Goal: Task Accomplishment & Management: Manage account settings

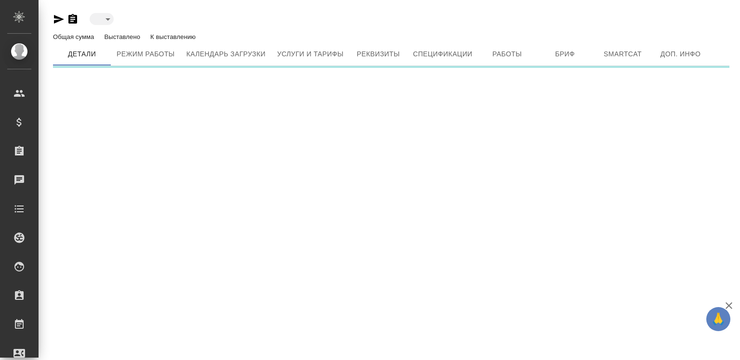
type input "active"
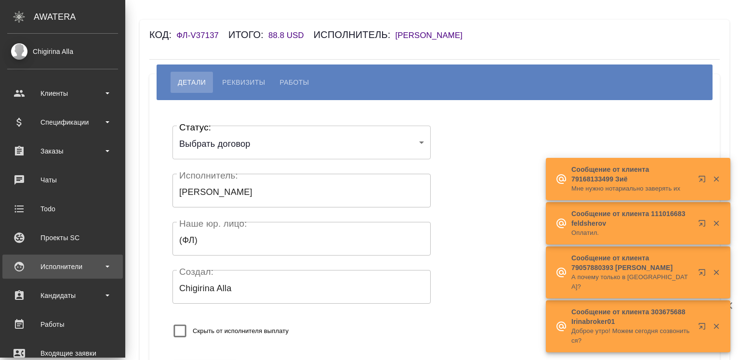
click at [47, 256] on div "Исполнители" at bounding box center [62, 267] width 120 height 24
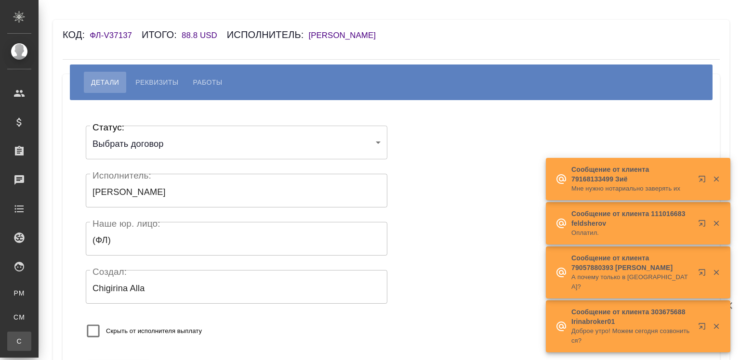
click at [14, 340] on div "Спецификации" at bounding box center [7, 342] width 14 height 10
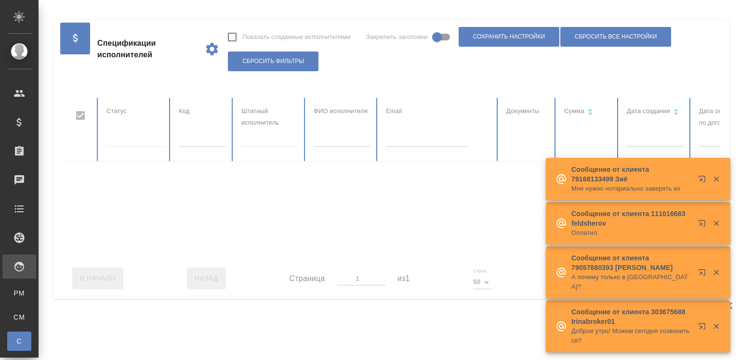
checkbox input "false"
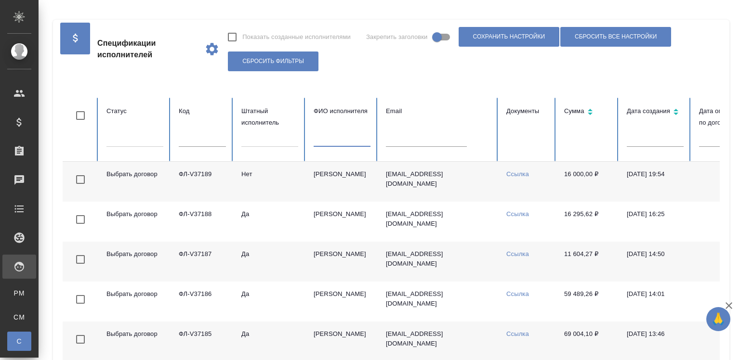
click at [338, 135] on input "text" at bounding box center [342, 139] width 57 height 13
click at [313, 183] on td "Бадеева Дарья Николаевна" at bounding box center [342, 182] width 72 height 40
click at [333, 137] on input "бадеева" at bounding box center [342, 139] width 57 height 13
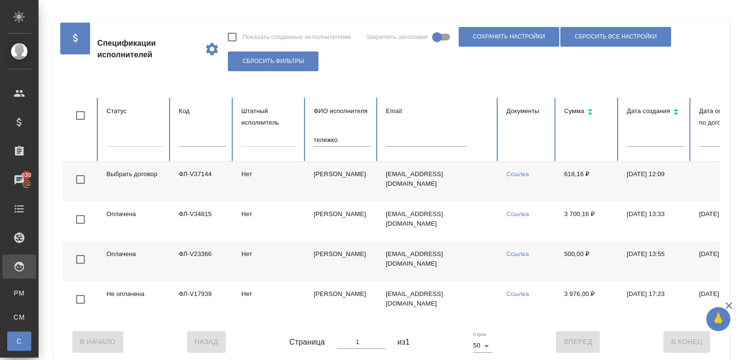
click at [327, 175] on td "Тележко Юлия Георгиевна" at bounding box center [342, 182] width 72 height 40
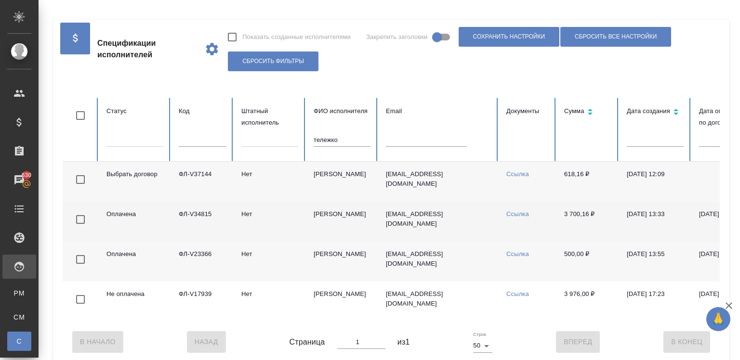
click at [254, 227] on td "Нет" at bounding box center [270, 222] width 72 height 40
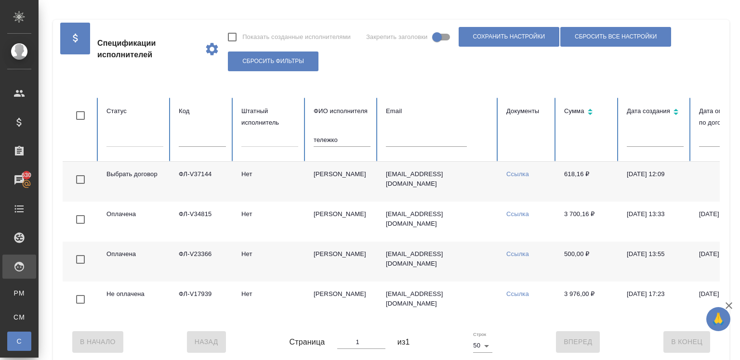
click at [319, 141] on input "тележко" at bounding box center [342, 139] width 57 height 13
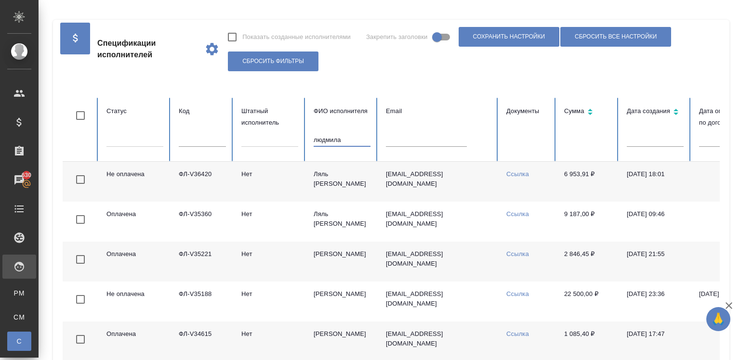
type input "людмила"
click at [301, 173] on td "Нет" at bounding box center [270, 182] width 72 height 40
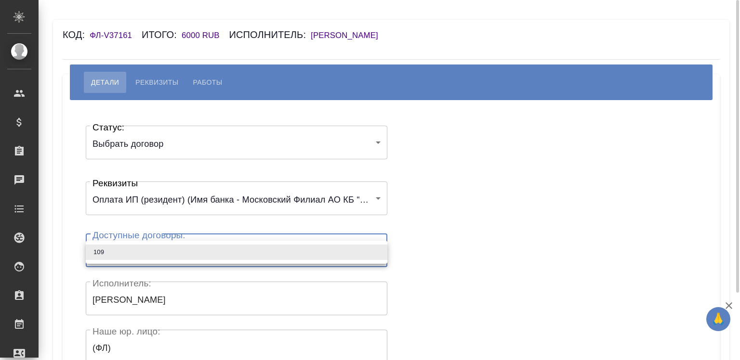
click at [184, 243] on body "🙏 .cls-1 fill:#fff; AWATERA Chigirina Alla Клиенты Спецификации Заказы Чаты Tod…" at bounding box center [370, 180] width 740 height 360
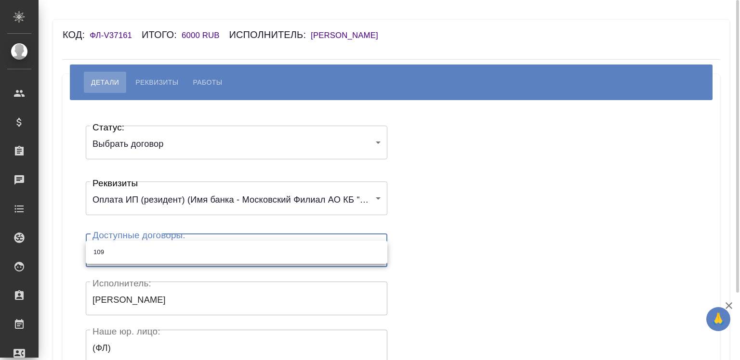
click at [184, 243] on ul "109" at bounding box center [237, 252] width 302 height 23
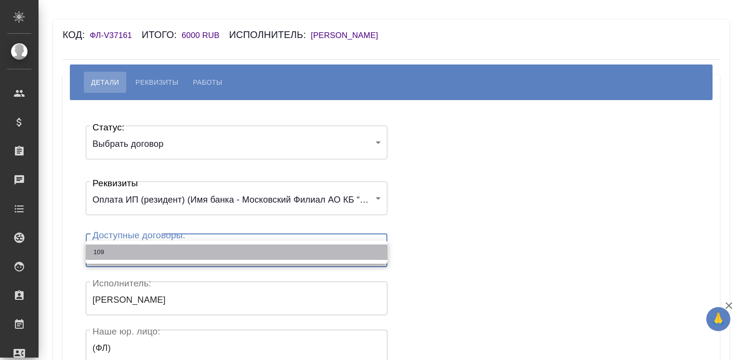
click at [189, 251] on li "109" at bounding box center [237, 252] width 302 height 15
type input "61264d0b1817414ee2f4e9eb"
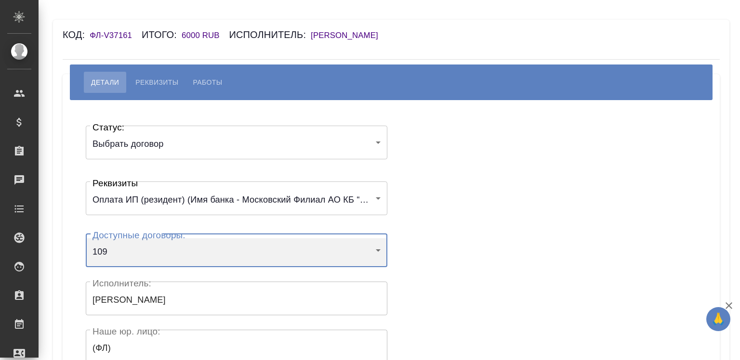
scroll to position [191, 0]
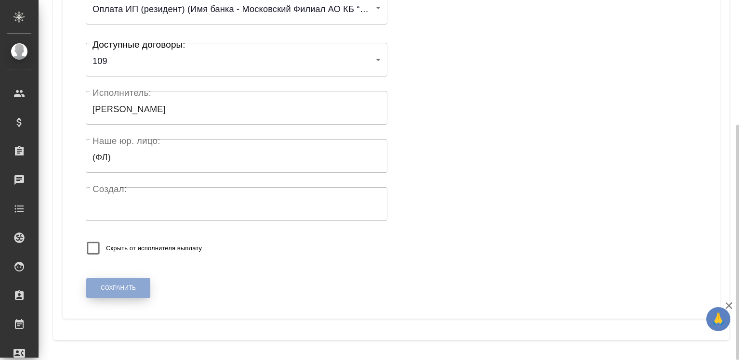
click at [122, 287] on span "Сохранить" at bounding box center [118, 288] width 35 height 8
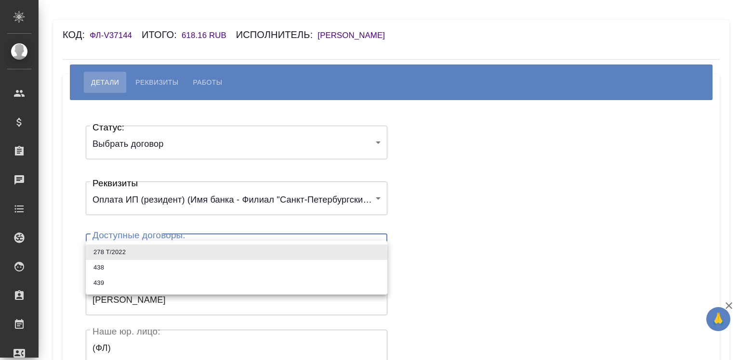
click at [152, 251] on body "🙏 .cls-1 fill:#fff; AWATERA Chigirina Alla Клиенты Спецификации Заказы Чаты Tod…" at bounding box center [370, 180] width 740 height 360
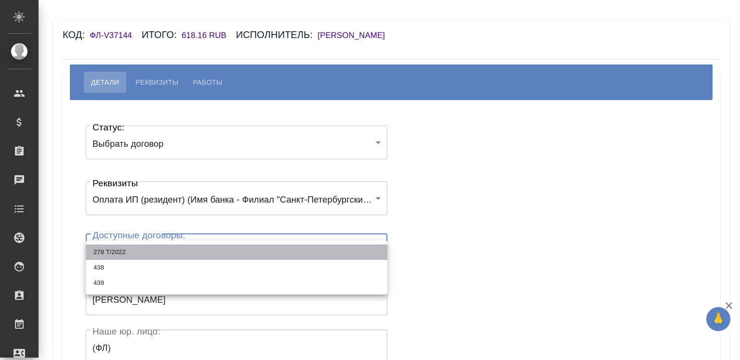
click at [151, 251] on li "278 Т/2022" at bounding box center [237, 252] width 302 height 15
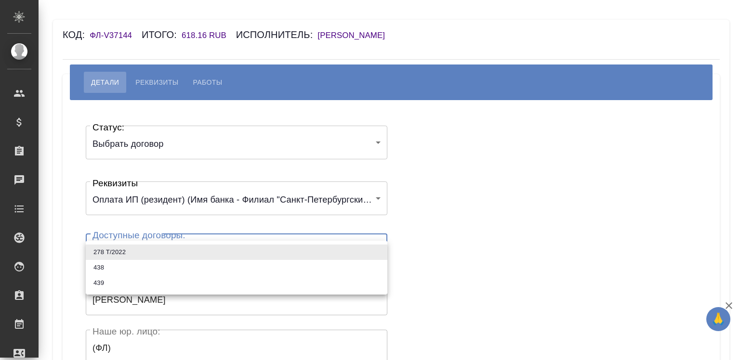
click at [151, 251] on body "🙏 .cls-1 fill:#fff; AWATERA Chigirina Alla Клиенты Спецификации Заказы Чаты Tod…" at bounding box center [370, 180] width 740 height 360
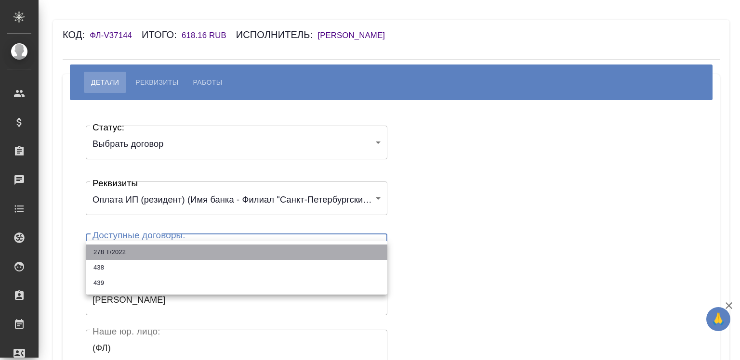
click at [151, 251] on li "278 Т/2022" at bounding box center [237, 252] width 302 height 15
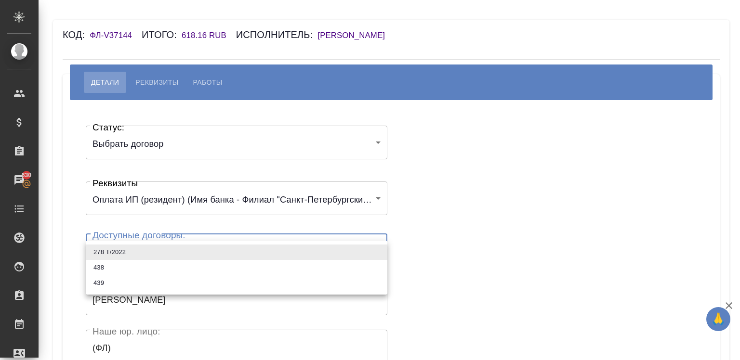
click at [151, 251] on body "🙏 .cls-1 fill:#fff; AWATERA Chigirina Alla Клиенты Спецификации Заказы 630 Чаты…" at bounding box center [370, 180] width 740 height 360
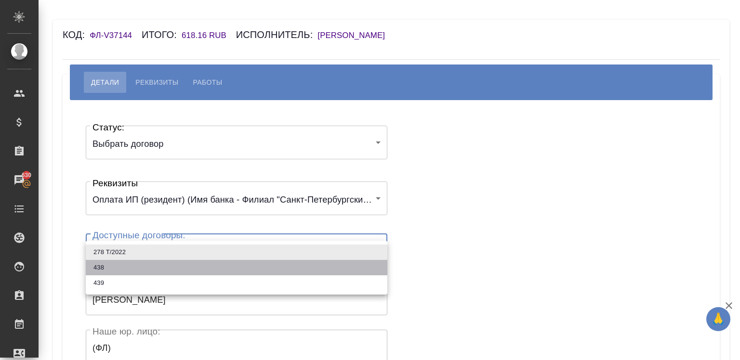
click at [147, 261] on li "438" at bounding box center [237, 267] width 302 height 15
type input "67e24a4f44b438fbe07f8888"
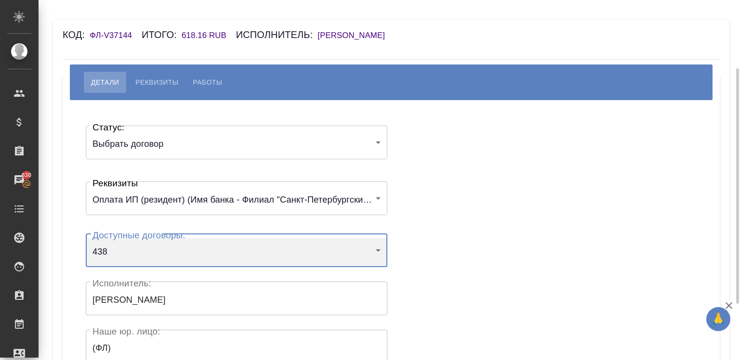
scroll to position [191, 0]
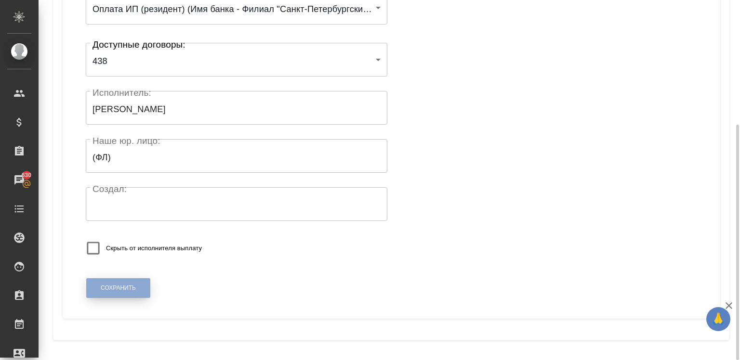
click at [121, 279] on button "Сохранить" at bounding box center [118, 289] width 64 height 20
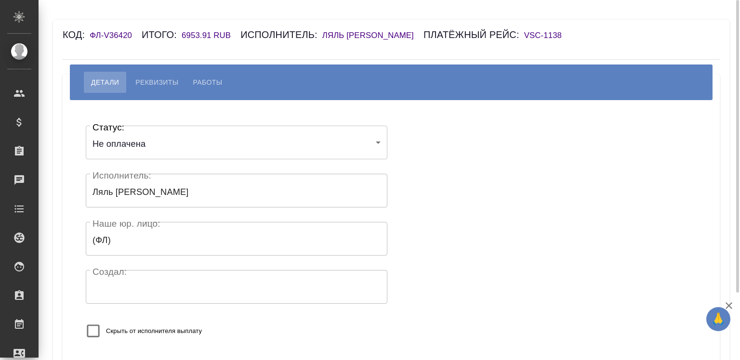
click at [391, 27] on div "Код: ФЛ-V36420 Итого: 6953.91 RUB Исполнитель: Ляль Арас Людмила Платёжный рейс…" at bounding box center [391, 222] width 677 height 404
click at [371, 32] on h6 "Ляль Арас Людмила" at bounding box center [372, 35] width 101 height 9
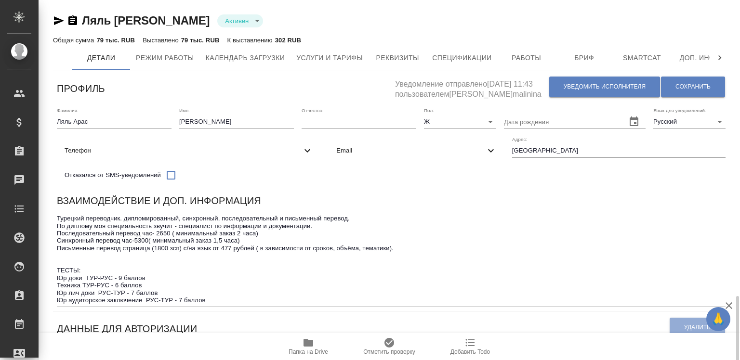
scroll to position [368, 0]
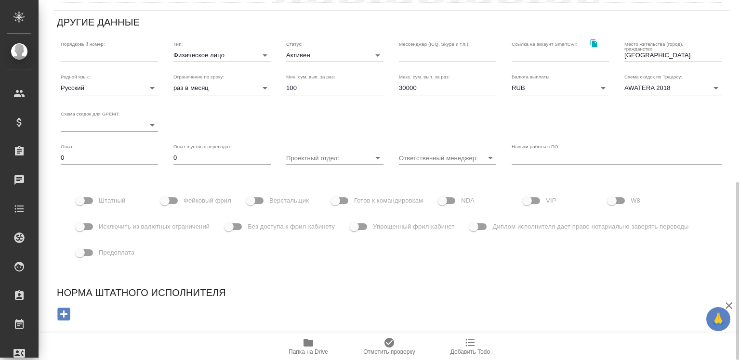
click at [197, 52] on div "Тип: Физическое лицо private" at bounding box center [221, 51] width 97 height 21
click at [200, 58] on body "🙏 .cls-1 fill:#fff; AWATERA Chigirina Alla Клиенты Спецификации Заказы Чаты Tod…" at bounding box center [370, 180] width 740 height 360
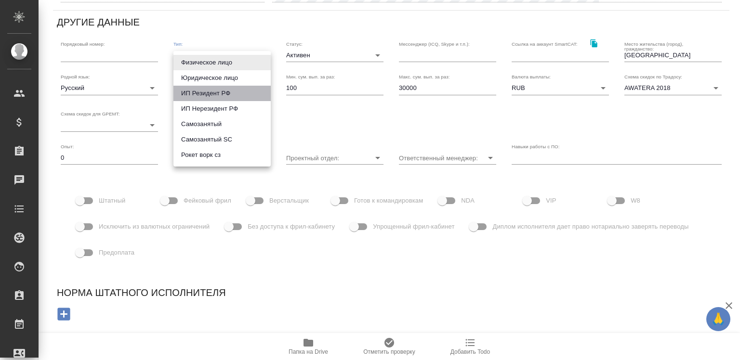
click at [204, 93] on li "ИП Резидент РФ" at bounding box center [221, 93] width 97 height 15
type input "individualResidentRF"
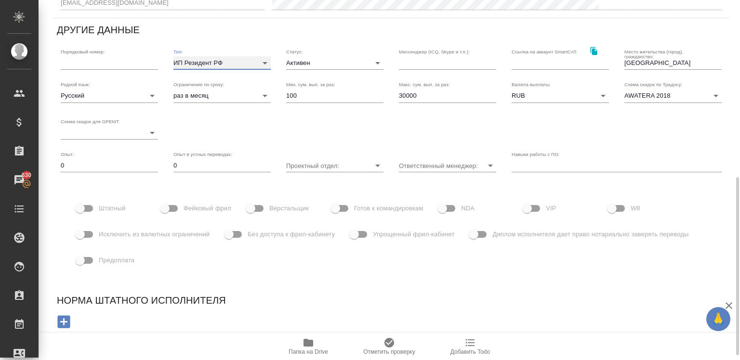
scroll to position [360, 0]
click at [416, 102] on input "30000" at bounding box center [447, 96] width 97 height 13
type input "3"
type input "1"
click at [403, 103] on input "500000" at bounding box center [447, 96] width 97 height 13
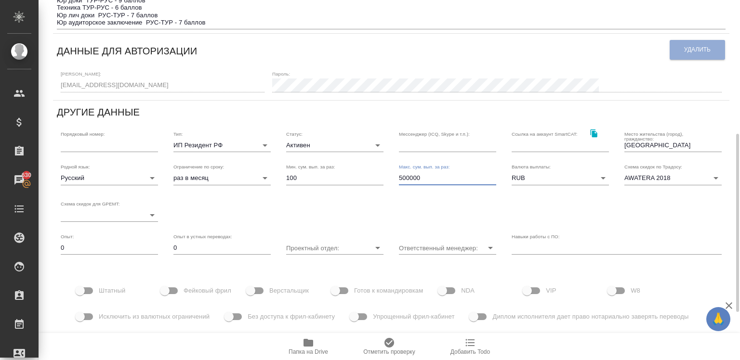
scroll to position [0, 0]
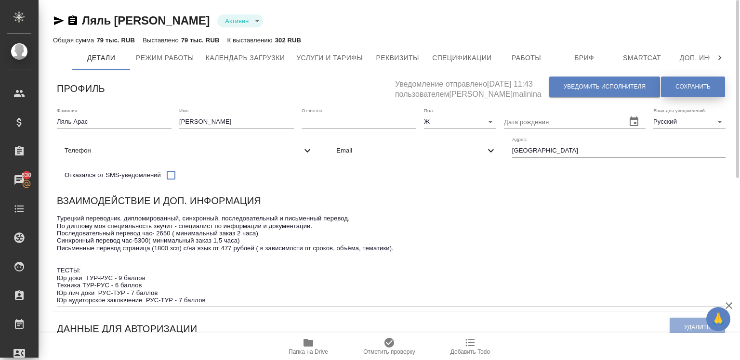
type input "500000"
click at [668, 86] on button "Сохранить" at bounding box center [693, 87] width 64 height 21
click at [370, 54] on button "Реквизиты" at bounding box center [398, 58] width 58 height 24
select select "10"
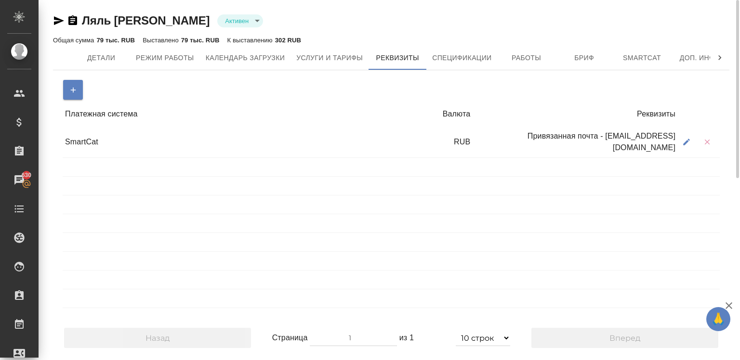
click at [700, 140] on button "button" at bounding box center [707, 142] width 20 height 20
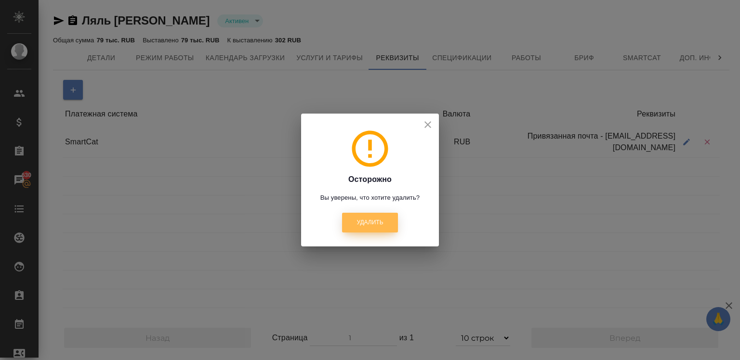
click at [342, 220] on button "Удалить" at bounding box center [369, 223] width 55 height 20
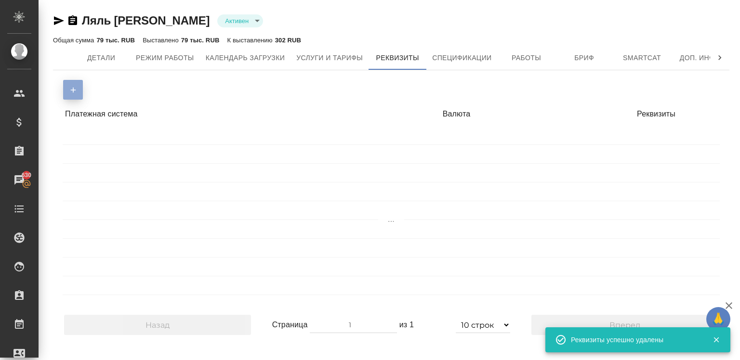
click at [72, 91] on icon "button" at bounding box center [73, 90] width 9 height 9
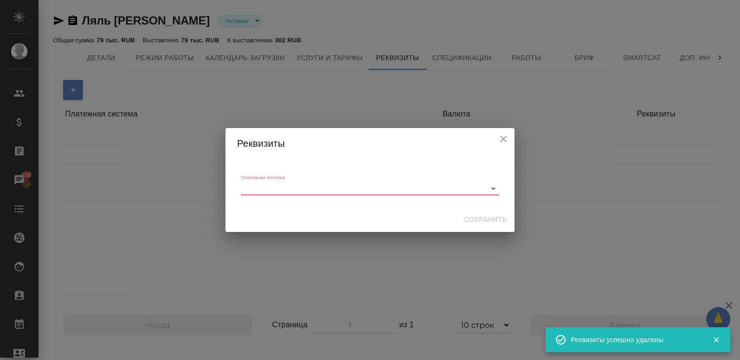
click at [275, 179] on label "Платежная система" at bounding box center [263, 177] width 44 height 5
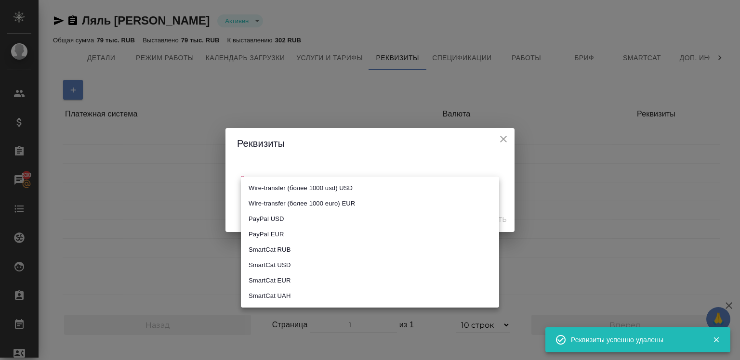
click at [281, 186] on body "🙏 .cls-1 fill:#fff; AWATERA Chigirina Alla Клиенты Спецификации Заказы 630 Чаты…" at bounding box center [370, 180] width 740 height 360
click at [495, 142] on div at bounding box center [370, 180] width 740 height 360
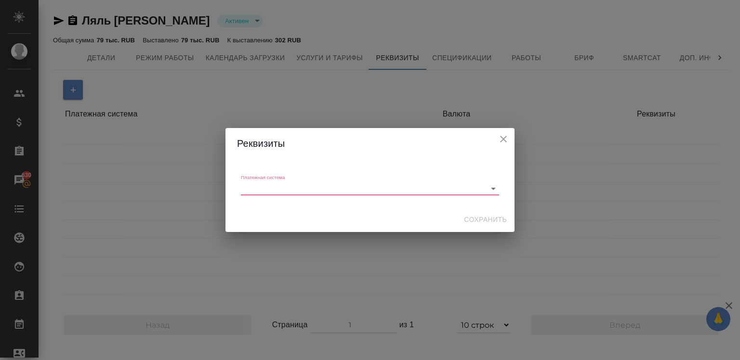
click at [495, 141] on h2 "Реквизиты" at bounding box center [370, 143] width 266 height 15
click at [495, 140] on h2 "Реквизиты" at bounding box center [370, 143] width 266 height 15
click at [502, 133] on icon "close" at bounding box center [504, 139] width 12 height 12
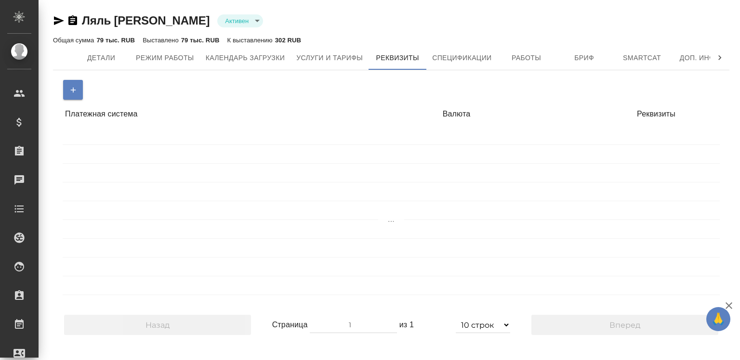
select select "10"
click at [68, 81] on button "button" at bounding box center [73, 90] width 20 height 20
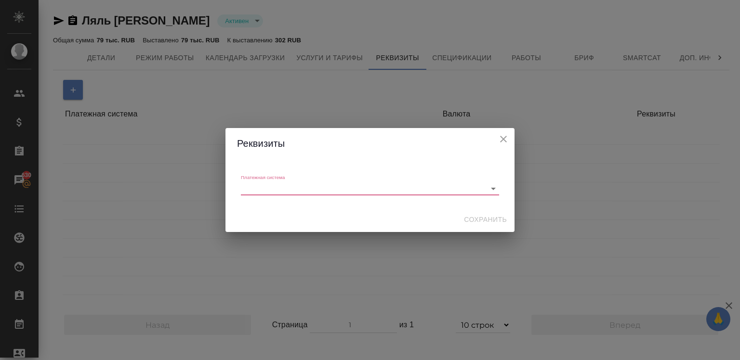
click at [272, 183] on div "​" at bounding box center [370, 188] width 258 height 13
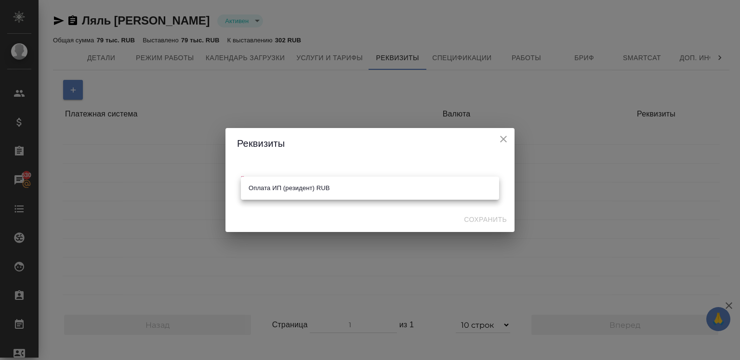
click at [276, 186] on body "🙏 .cls-1 fill:#fff; AWATERA Chigirina Alla Клиенты Спецификации Заказы 630 Чаты…" at bounding box center [370, 180] width 740 height 360
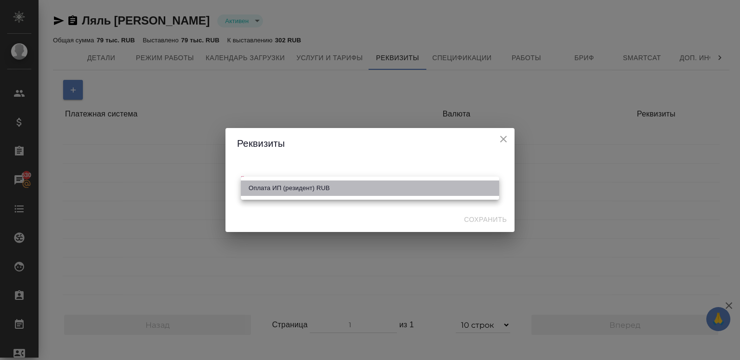
click at [276, 186] on li "Оплата ИП (резидент) RUB" at bounding box center [370, 188] width 258 height 15
type input "5db83388b6c26c2559052fc1"
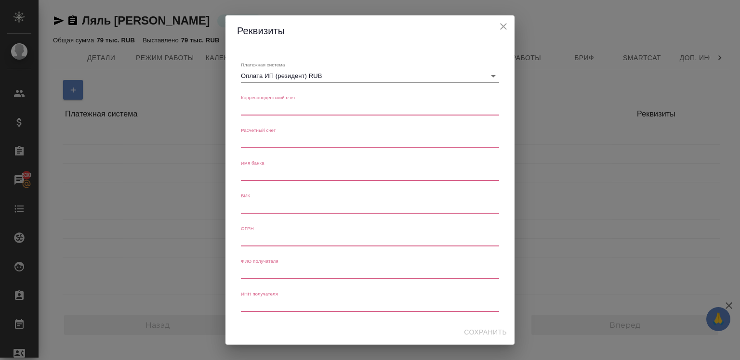
click at [258, 106] on счет "Корреспондентский счет" at bounding box center [370, 108] width 258 height 7
paste счет "30101810400000000225"
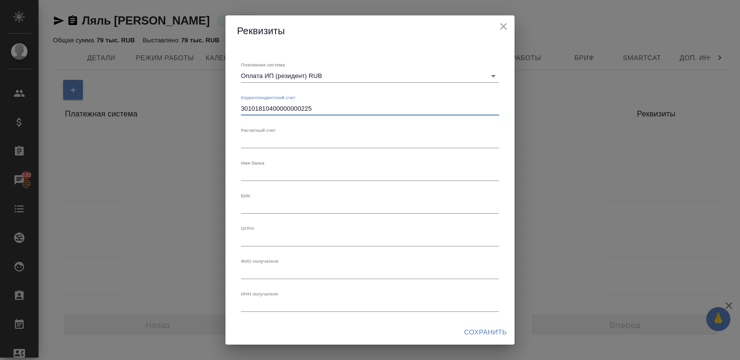
type счет "30101810400000000225"
click at [251, 141] on счет "Расчетный счет" at bounding box center [370, 141] width 258 height 7
paste счет "40802810738000240990"
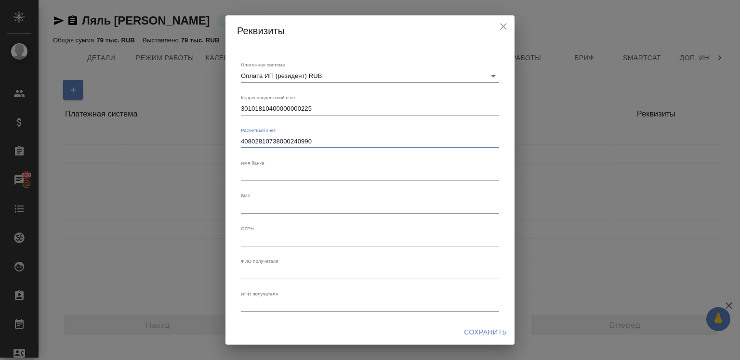
type счет "40802810738000240990"
click at [272, 176] on банка "Имя банка" at bounding box center [370, 174] width 258 height 7
paste банка "ПАО Сбербанк"
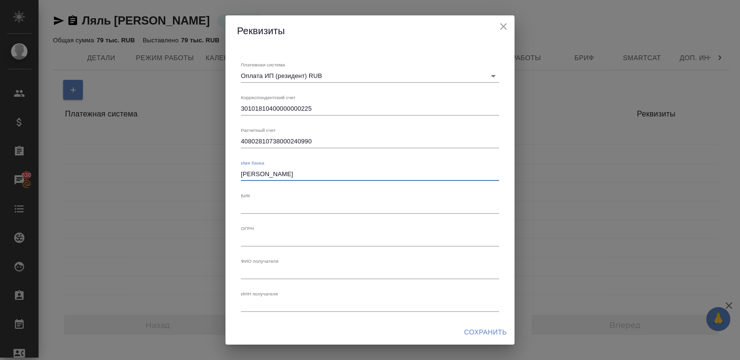
type банка "ПАО Сбербанк"
click at [272, 207] on textarea "БИК" at bounding box center [370, 206] width 258 height 7
paste textarea "044525225"
type textarea "044525225"
click at [278, 240] on textarea "ОГРН" at bounding box center [370, 239] width 258 height 7
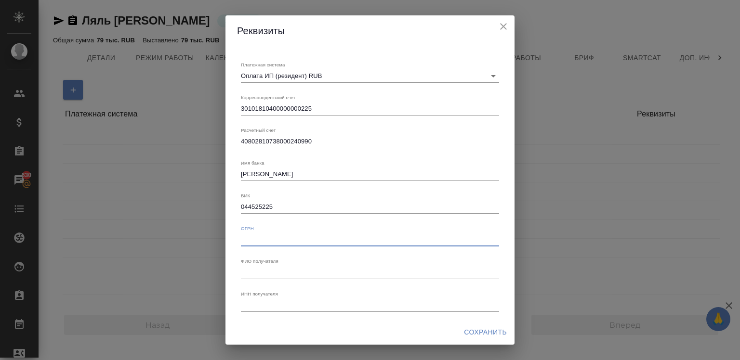
paste textarea "321774600080072"
type textarea "321774600080072"
click at [270, 268] on div "x" at bounding box center [370, 272] width 258 height 13
paste получателя "АРАС ЛЮДМИЛА НИЗАМИЕВНА"
type получателя "АРАС ЛЮДМИЛА НИЗАМИЕВНА"
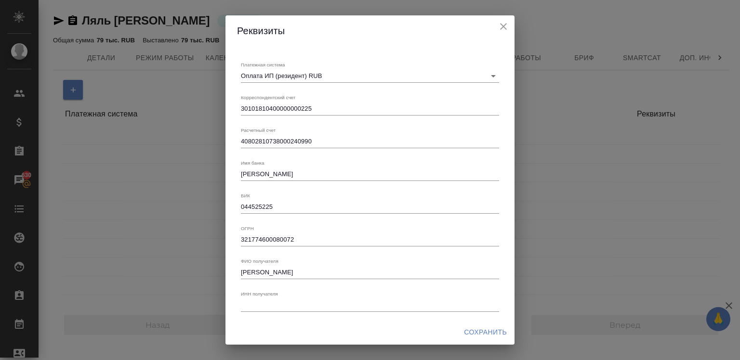
click at [263, 301] on div "x" at bounding box center [370, 305] width 258 height 13
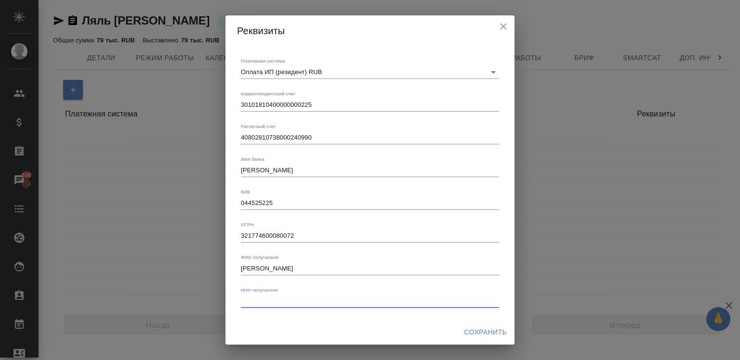
paste получателя "773376438563"
type получателя "773376438563"
click at [475, 323] on div "Сохранить" at bounding box center [370, 333] width 289 height 26
click at [474, 318] on div "Реквизиты Платежная система Оплата ИП (резидент) RUB 5db83388b6c26c2559052fc1 К…" at bounding box center [370, 180] width 289 height 330
click at [473, 337] on span "Сохранить" at bounding box center [485, 333] width 43 height 12
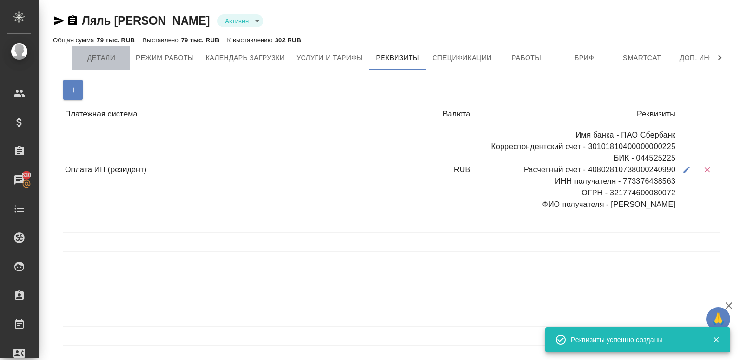
click at [91, 51] on button "Детали" at bounding box center [101, 58] width 58 height 24
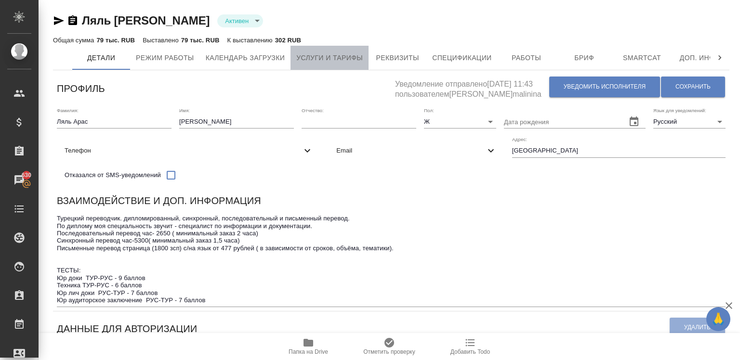
click at [295, 58] on button "Услуги и тарифы" at bounding box center [330, 58] width 78 height 24
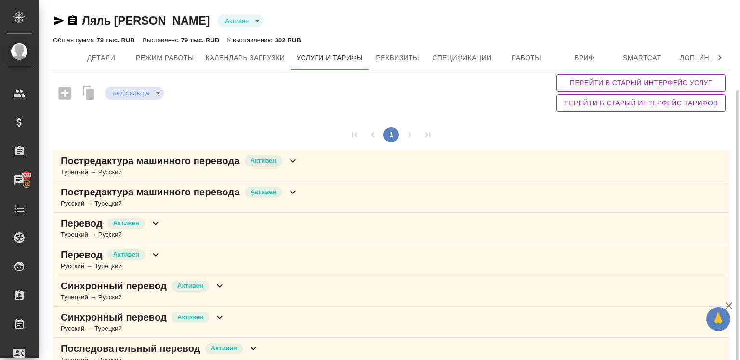
scroll to position [48, 0]
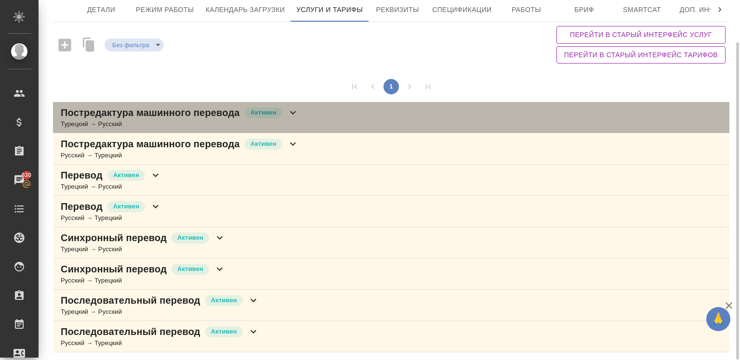
click at [289, 109] on icon at bounding box center [293, 113] width 12 height 12
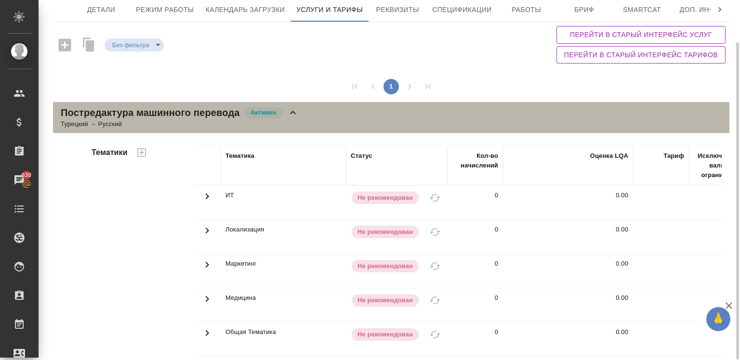
click at [289, 109] on icon at bounding box center [293, 113] width 12 height 12
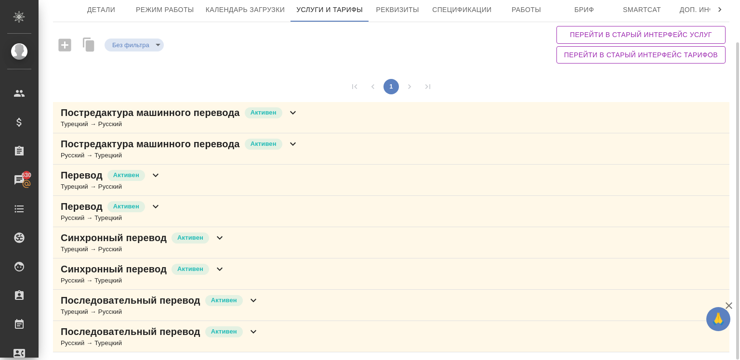
scroll to position [0, 0]
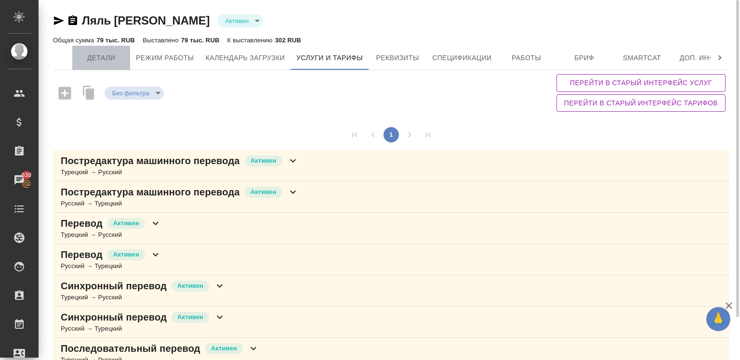
click at [99, 55] on span "Детали" at bounding box center [101, 58] width 46 height 12
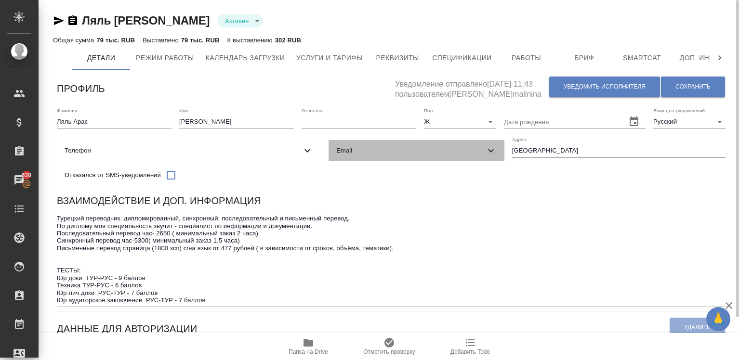
click at [336, 156] on span "Email" at bounding box center [410, 151] width 148 height 10
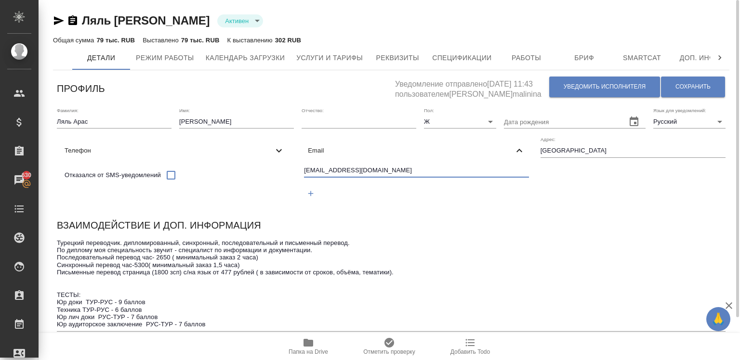
drag, startPoint x: 144, startPoint y: 199, endPoint x: 57, endPoint y: 197, distance: 86.8
click at [300, 197] on div "lalfurat@gmail.com" at bounding box center [416, 183] width 232 height 44
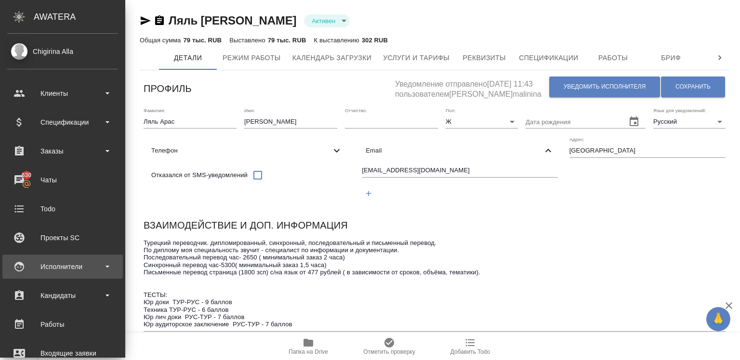
click at [49, 260] on div "Исполнители" at bounding box center [62, 267] width 111 height 14
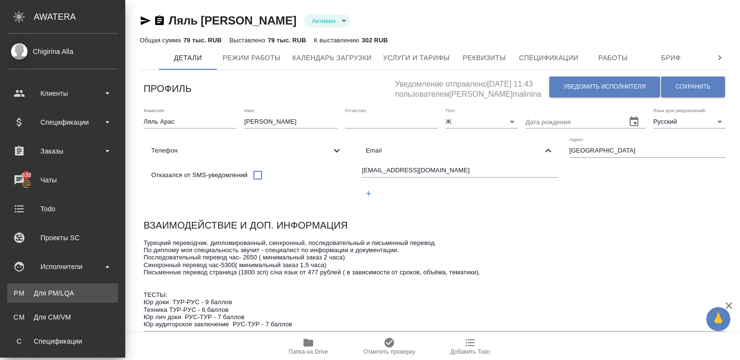
click at [50, 288] on link "PM Для PM/LQA" at bounding box center [62, 293] width 111 height 19
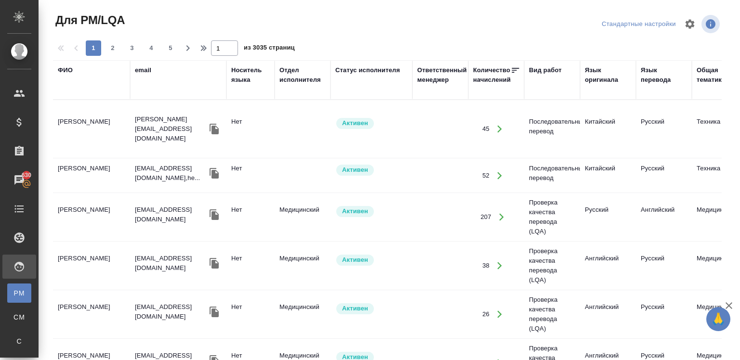
click at [64, 73] on div "ФИО" at bounding box center [65, 71] width 15 height 10
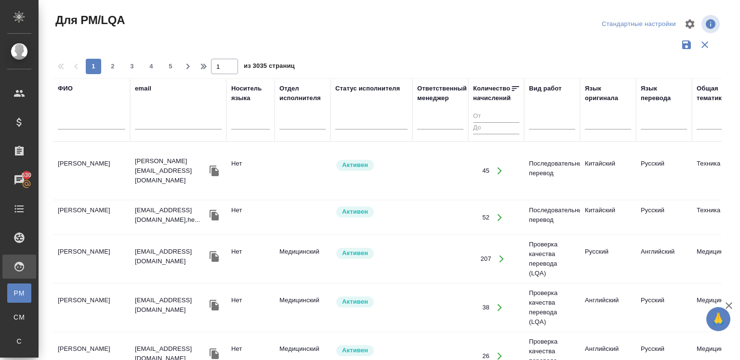
click at [64, 73] on div "1 2 3 4 5 1 из 3035 страниц" at bounding box center [391, 66] width 677 height 15
click at [86, 120] on input "text" at bounding box center [91, 124] width 67 height 12
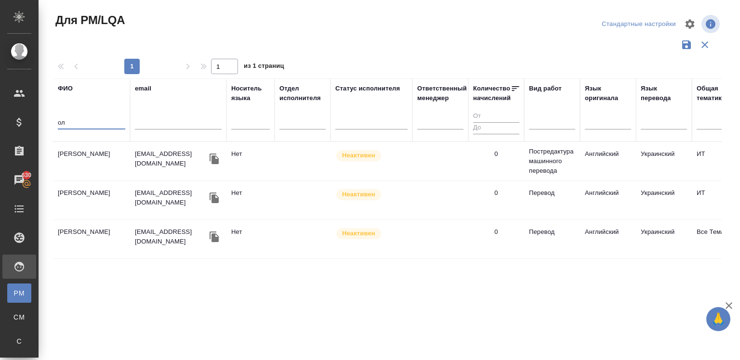
type input "о"
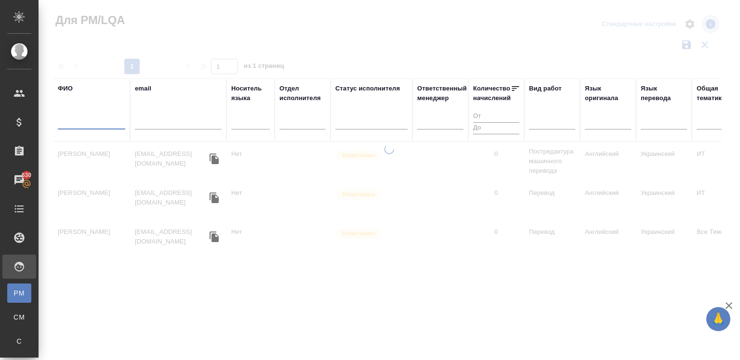
click at [135, 127] on input "text" at bounding box center [178, 124] width 87 height 12
paste input "e.olejnikova@awatera.com"
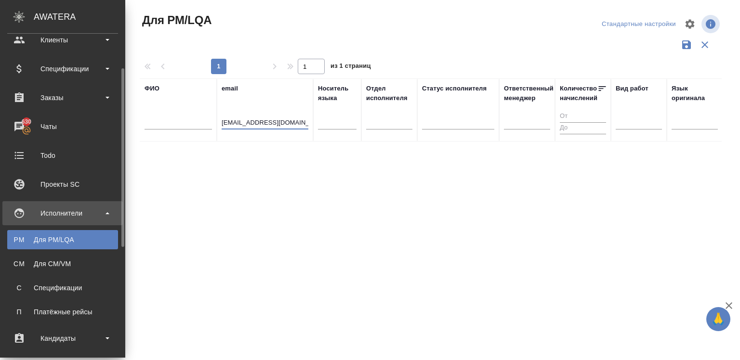
scroll to position [57, 0]
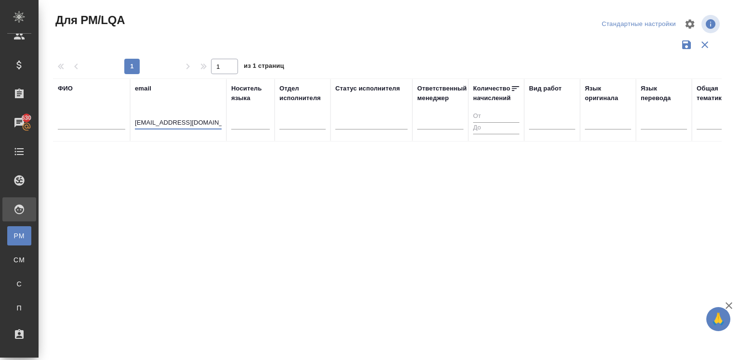
type input "e.olejnikova@awatera.com"
click at [154, 216] on div "ФИО email e.olejnikova@awatera.com Носитель языка Отдел исполнителя Статус испо…" at bounding box center [387, 252] width 669 height 347
click at [14, 279] on div "Спецификации" at bounding box center [7, 284] width 14 height 10
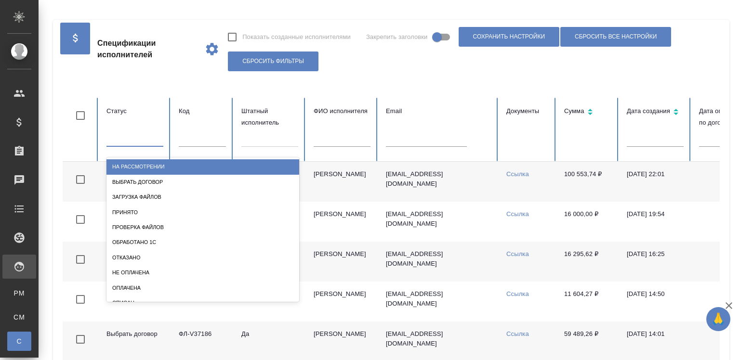
click at [136, 138] on div at bounding box center [134, 138] width 57 height 14
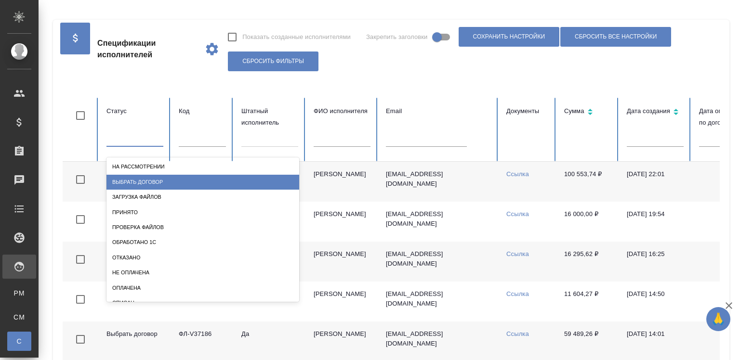
click at [145, 175] on div "Выбрать договор" at bounding box center [202, 182] width 193 height 15
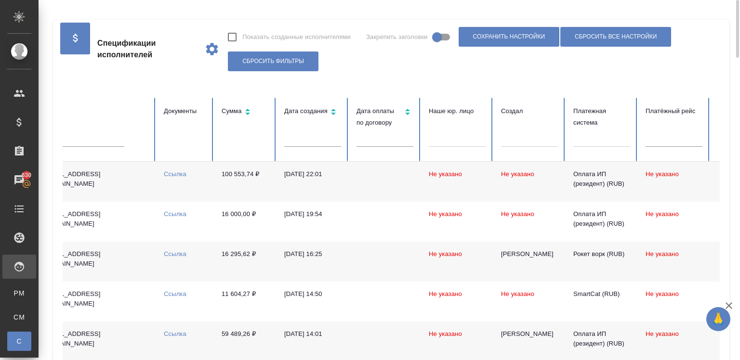
scroll to position [0, 374]
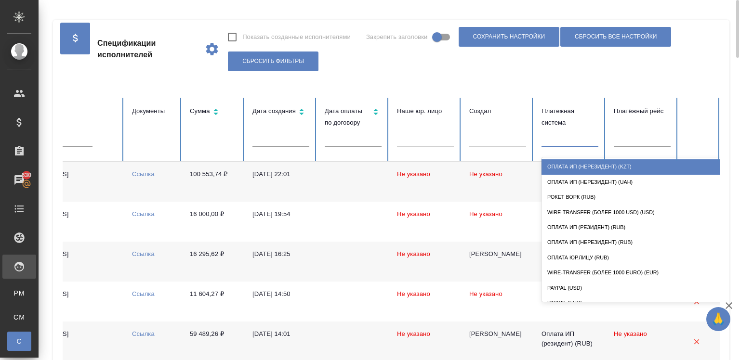
click at [558, 138] on div at bounding box center [570, 138] width 57 height 14
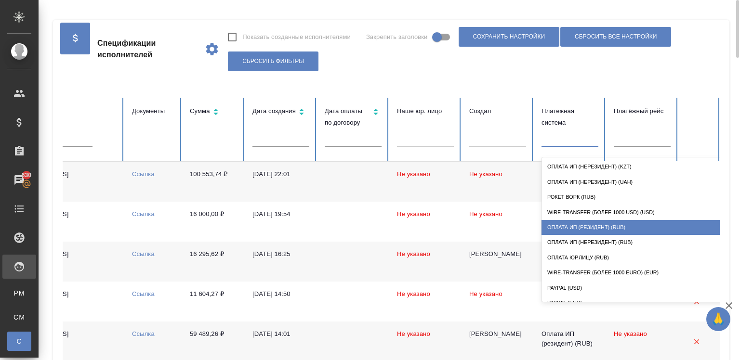
click at [579, 229] on div "Оплата ИП (резидент) (RUB)" at bounding box center [638, 227] width 193 height 15
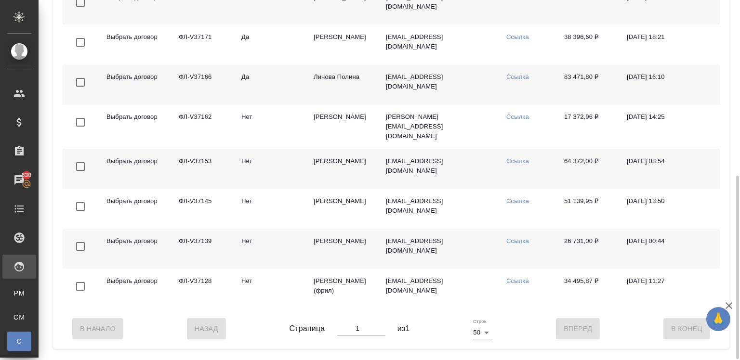
scroll to position [346, 0]
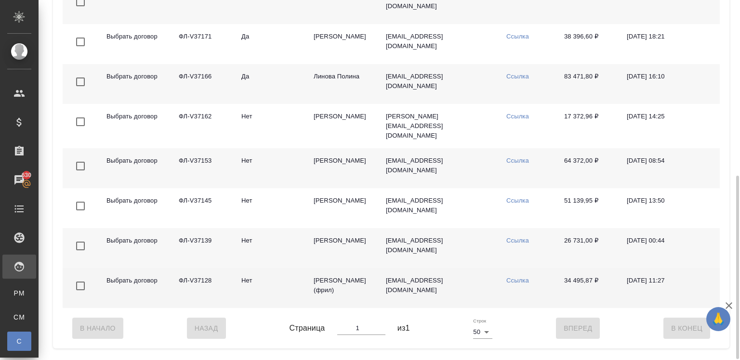
click at [130, 295] on td "Выбрать договор" at bounding box center [135, 288] width 72 height 40
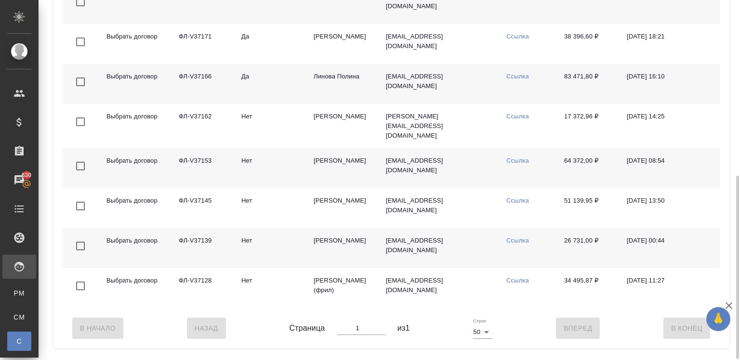
click at [249, 245] on td "Нет" at bounding box center [270, 248] width 72 height 40
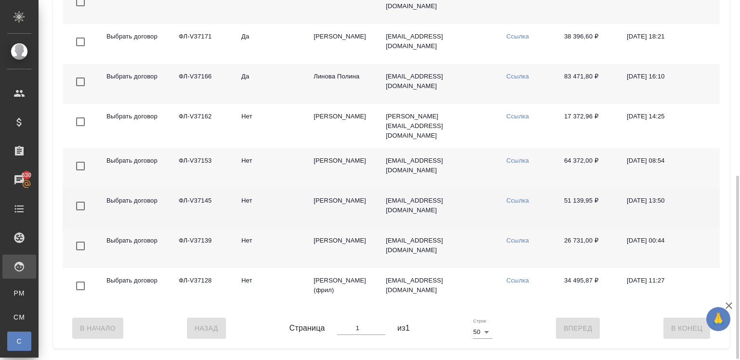
click at [279, 196] on td "Нет" at bounding box center [270, 208] width 72 height 40
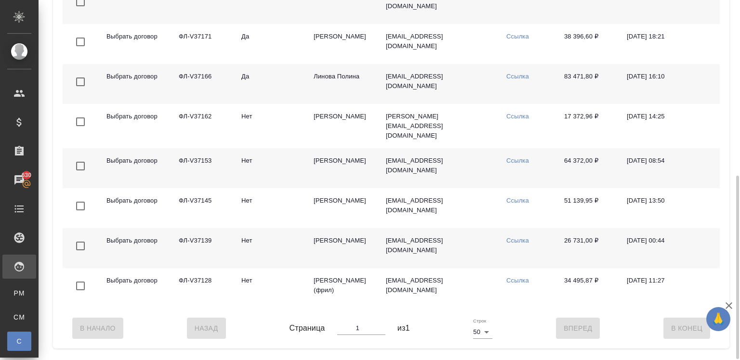
click at [209, 162] on td "ФЛ-V37153" at bounding box center [202, 168] width 63 height 40
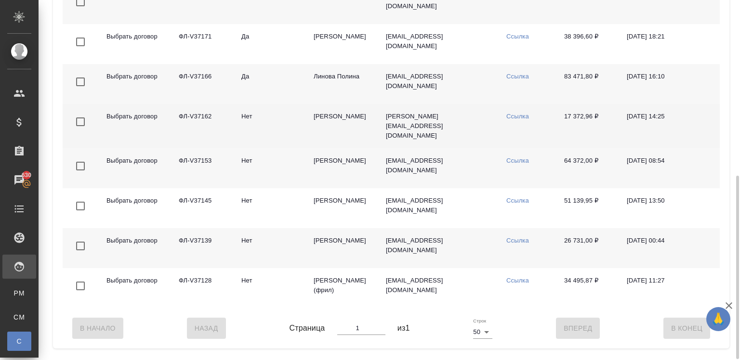
click at [285, 135] on td "Нет" at bounding box center [270, 126] width 72 height 44
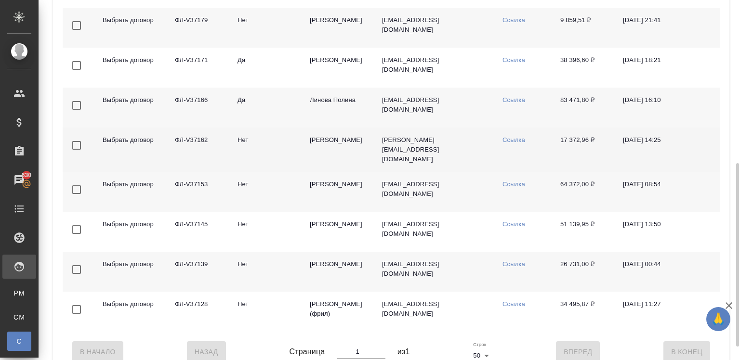
scroll to position [322, 0]
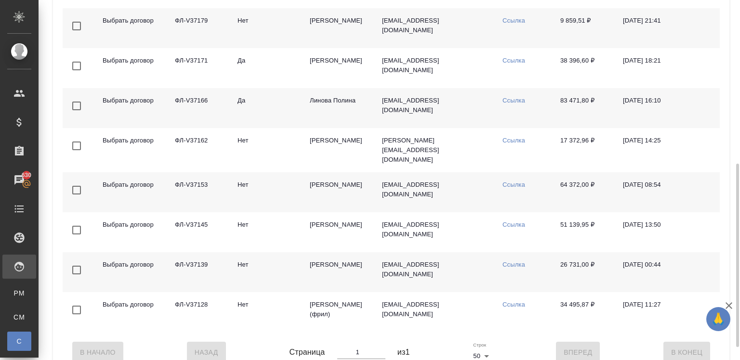
click at [267, 125] on td "Да" at bounding box center [266, 108] width 72 height 40
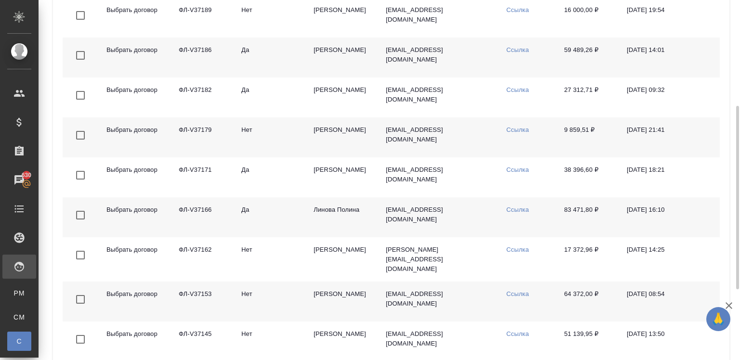
scroll to position [211, 0]
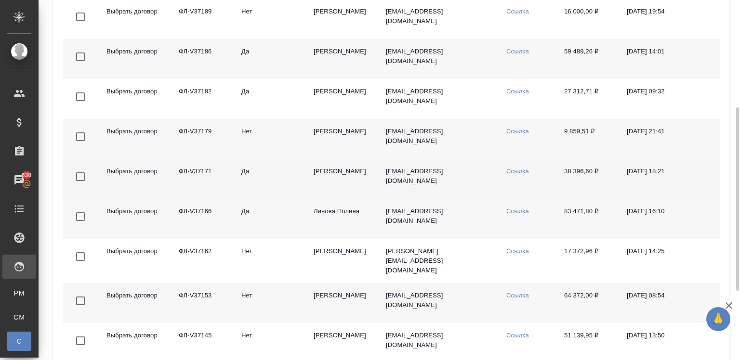
click at [272, 187] on td "Да" at bounding box center [270, 179] width 72 height 40
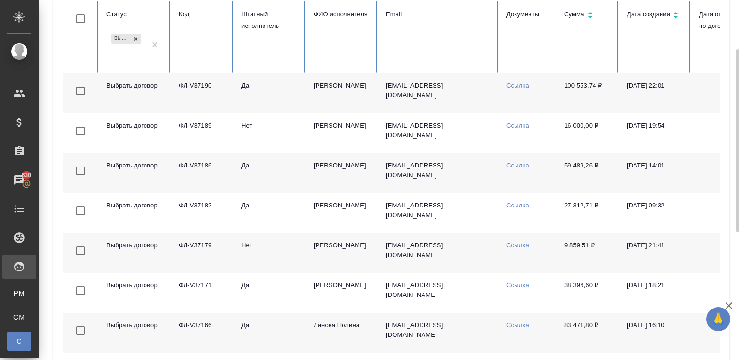
scroll to position [96, 0]
click at [279, 260] on td "Нет" at bounding box center [270, 254] width 72 height 40
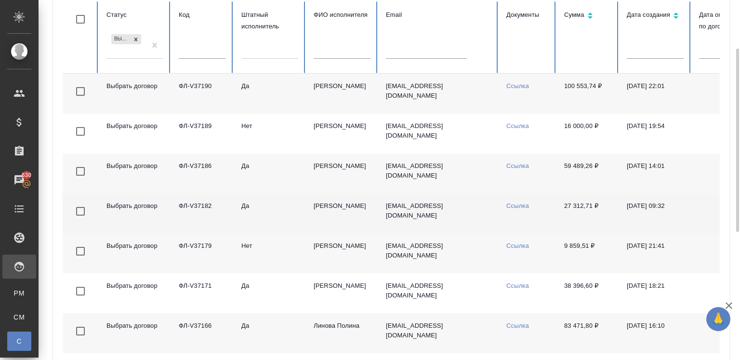
click at [295, 210] on td "Да" at bounding box center [270, 214] width 72 height 40
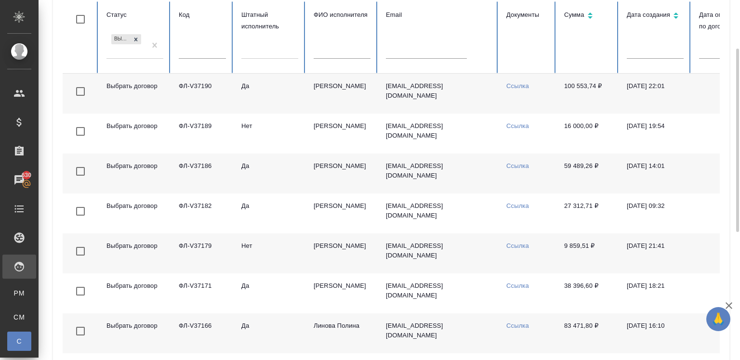
click at [312, 181] on td "Селезнев Максим" at bounding box center [342, 174] width 72 height 40
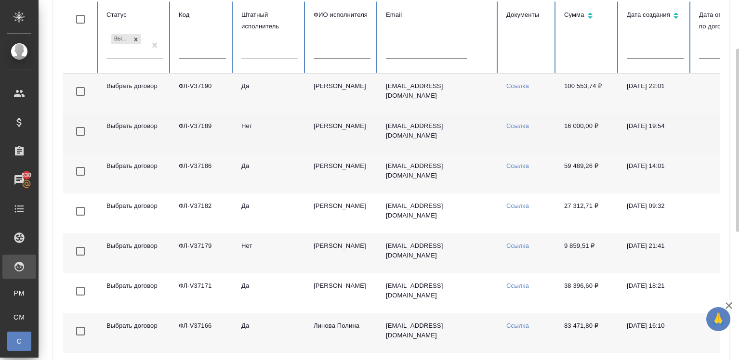
click at [338, 127] on td "Прозоров Александр" at bounding box center [342, 134] width 72 height 40
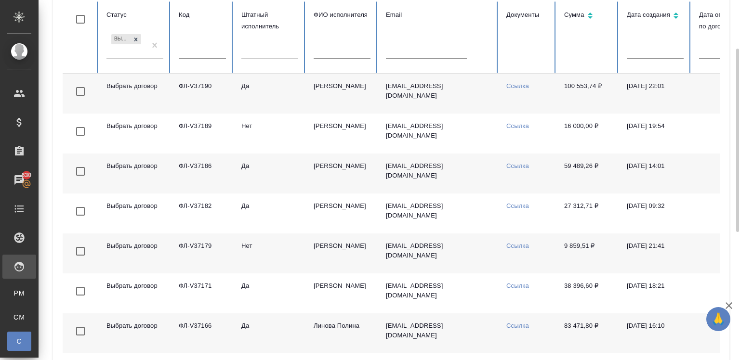
click at [330, 102] on td "Мартынова Александра Ивановна" at bounding box center [342, 94] width 72 height 40
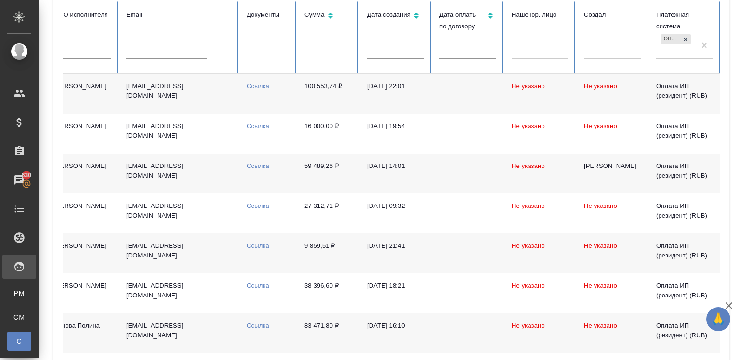
scroll to position [0, 374]
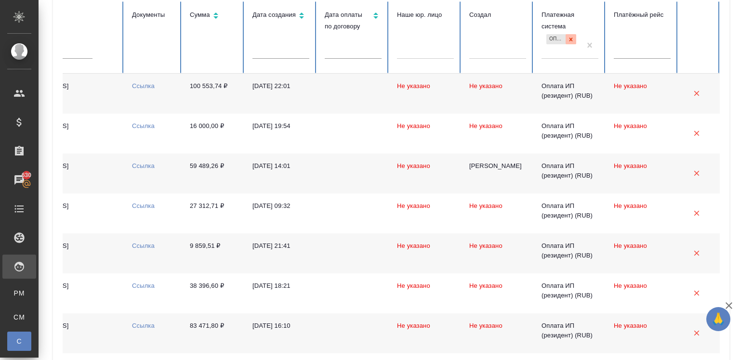
click at [568, 37] on icon at bounding box center [571, 39] width 7 height 7
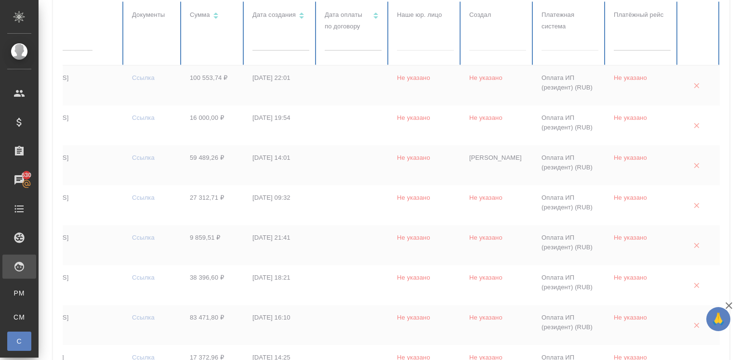
click at [565, 42] on div at bounding box center [570, 41] width 57 height 14
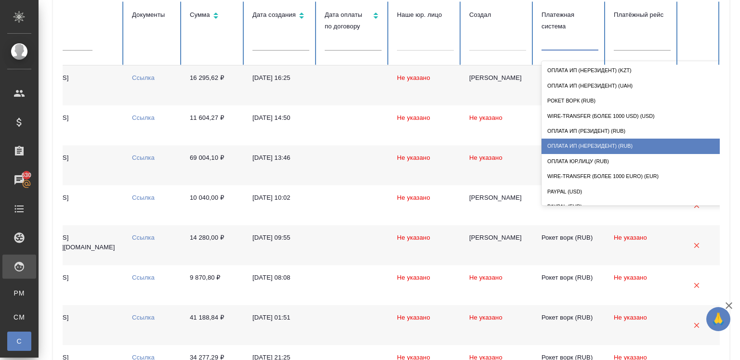
click at [575, 145] on div "Оплата ИП (нерезидент) (RUB)" at bounding box center [638, 146] width 193 height 15
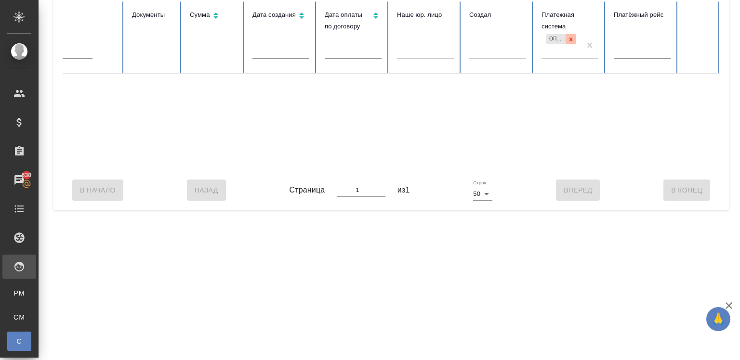
click at [566, 39] on div at bounding box center [571, 39] width 11 height 10
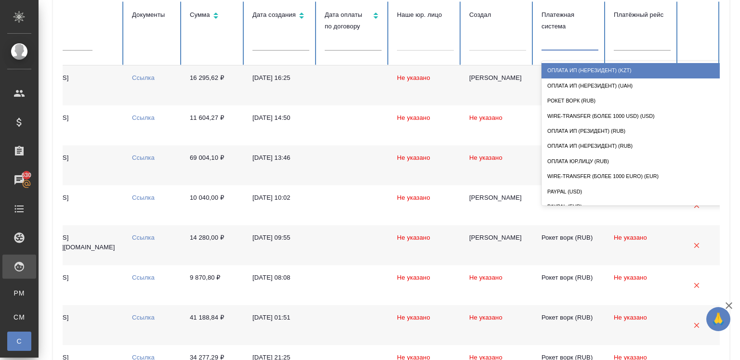
click at [569, 48] on div at bounding box center [570, 41] width 57 height 14
click at [583, 71] on div "Оплата ИП (нерезидент) (KZT)" at bounding box center [638, 70] width 193 height 15
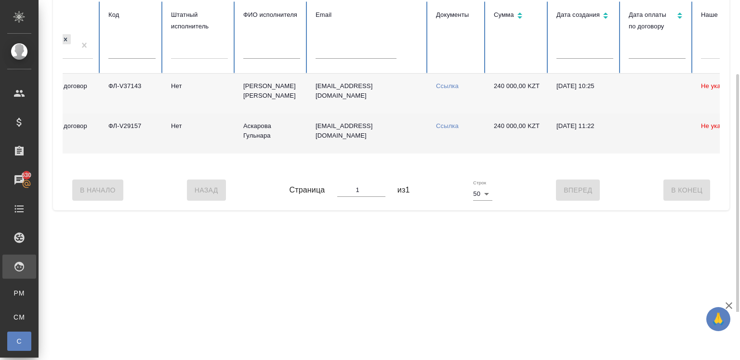
scroll to position [0, 25]
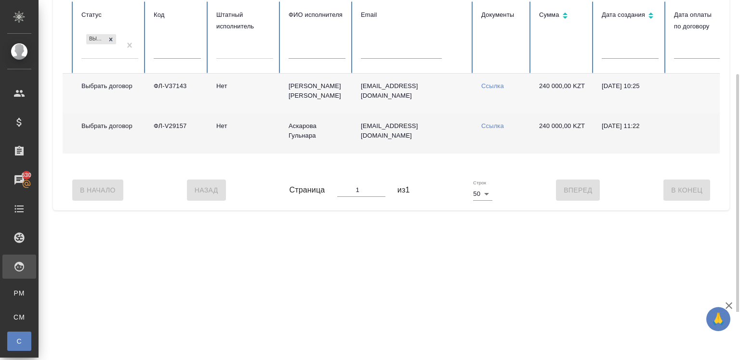
click at [275, 126] on td "Нет" at bounding box center [245, 134] width 72 height 40
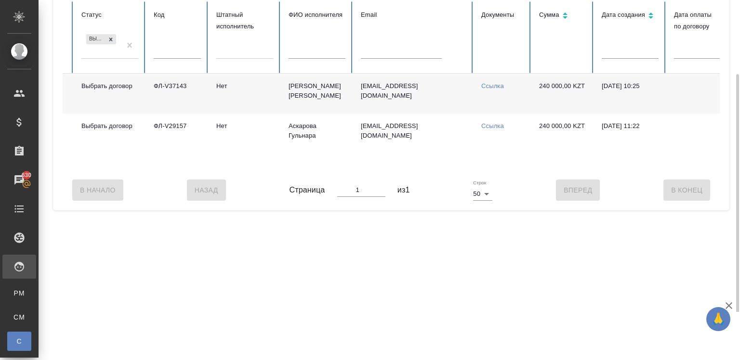
click at [407, 86] on td "asema13@mail.ru" at bounding box center [413, 94] width 120 height 40
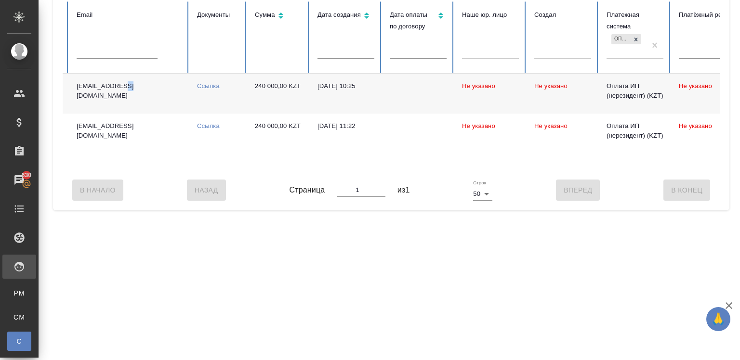
scroll to position [0, 322]
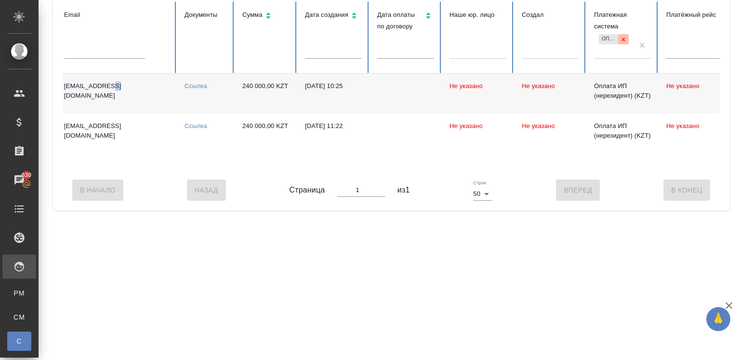
click at [621, 37] on icon at bounding box center [623, 39] width 7 height 7
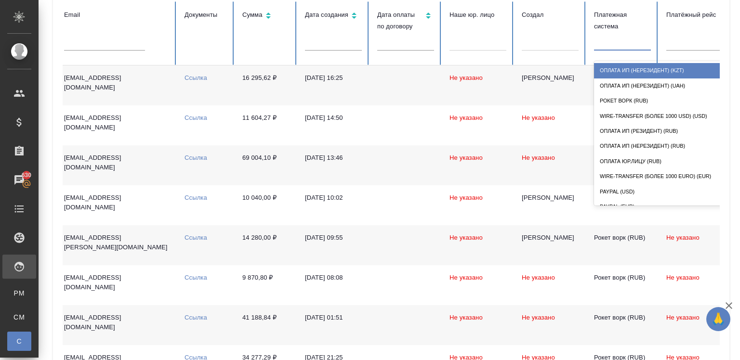
click at [618, 40] on div at bounding box center [622, 41] width 57 height 14
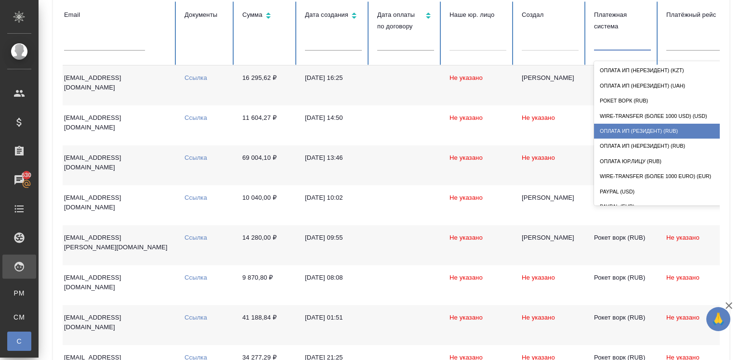
click at [621, 127] on div "Оплата ИП (резидент) (RUB)" at bounding box center [690, 131] width 193 height 15
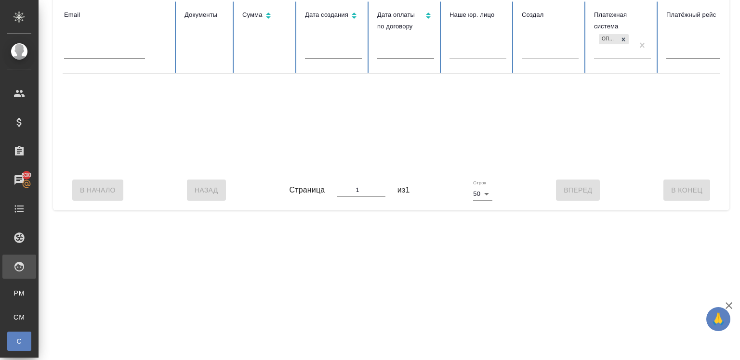
scroll to position [0, 0]
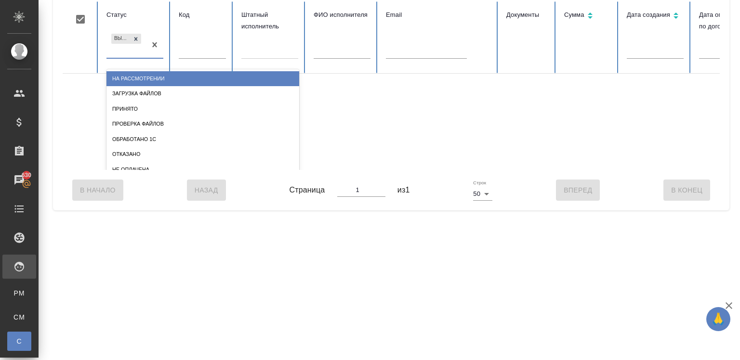
click at [128, 37] on div "Выбрать договор" at bounding box center [120, 39] width 19 height 10
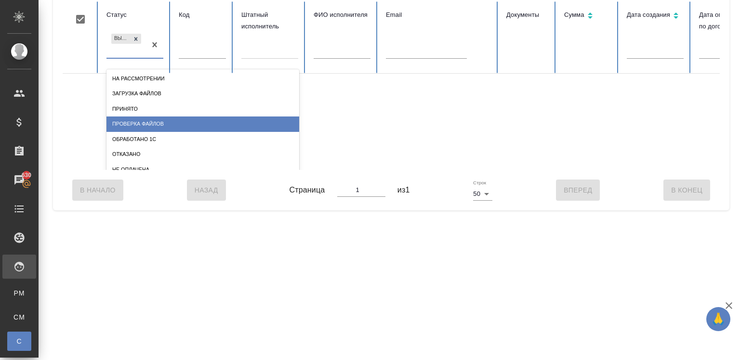
click at [130, 120] on div "Проверка файлов" at bounding box center [202, 124] width 193 height 15
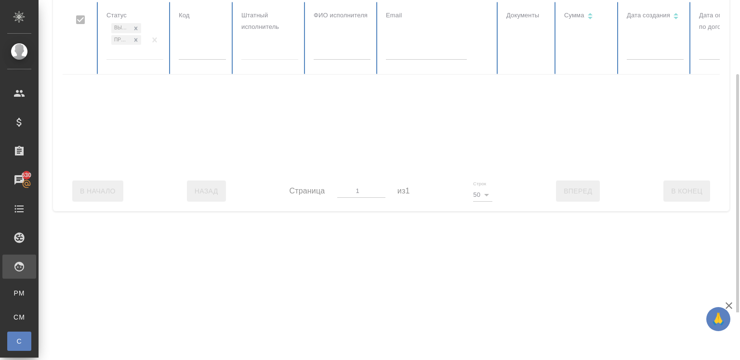
checkbox input "false"
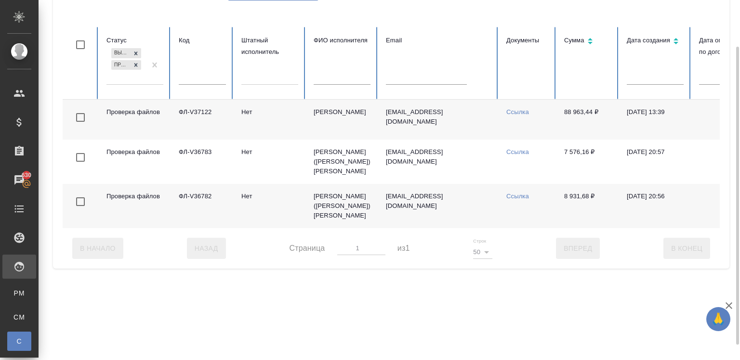
scroll to position [64, 0]
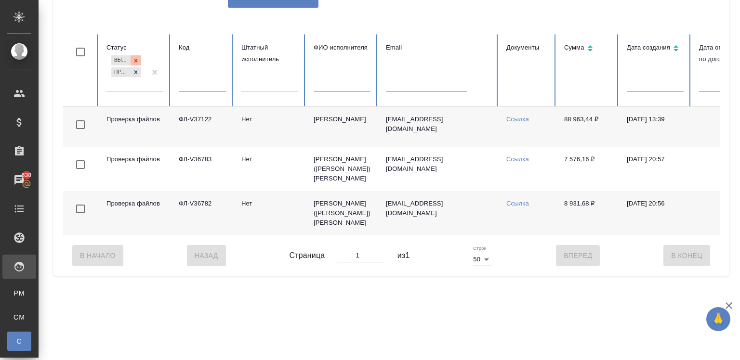
click at [133, 57] on icon at bounding box center [136, 60] width 7 height 7
click at [267, 210] on td "Нет" at bounding box center [270, 213] width 72 height 44
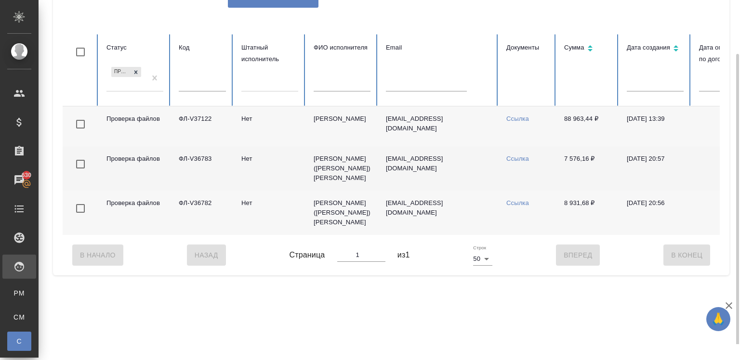
click at [298, 156] on td "Нет" at bounding box center [270, 168] width 72 height 44
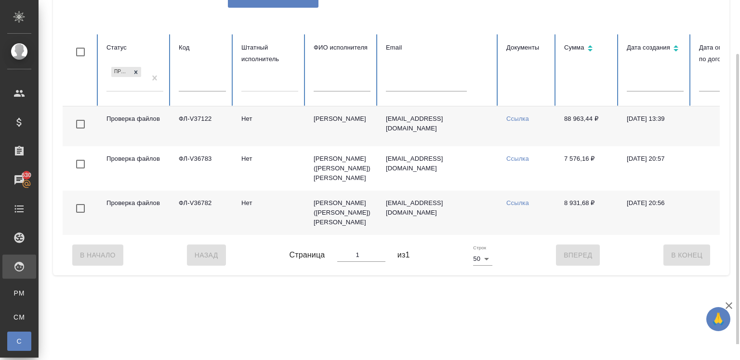
click at [347, 127] on td "Троицкий Дмитрий Игоревич" at bounding box center [342, 126] width 72 height 40
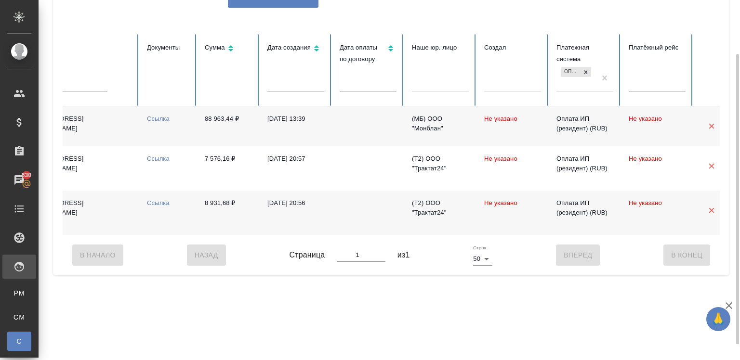
scroll to position [0, 374]
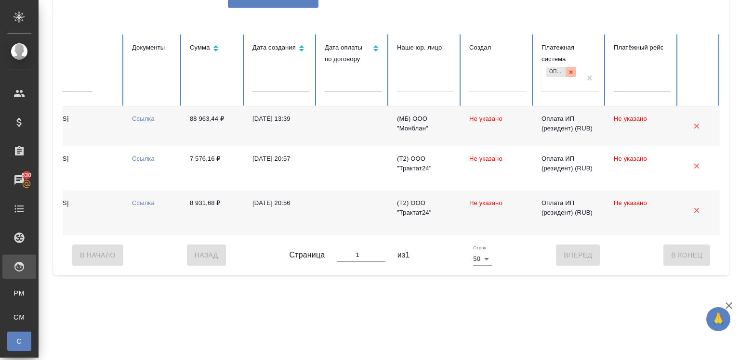
click at [567, 69] on div at bounding box center [571, 72] width 11 height 10
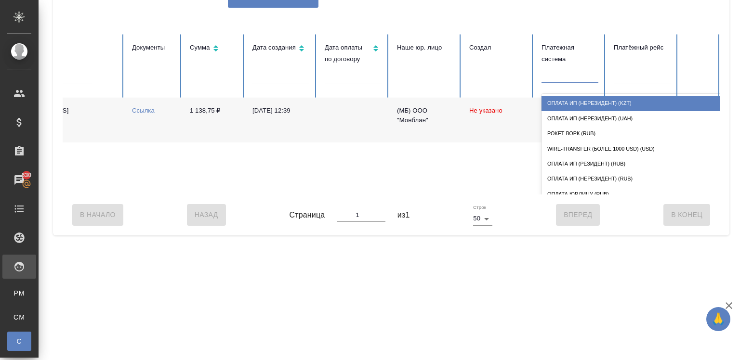
click at [572, 79] on div at bounding box center [570, 74] width 57 height 14
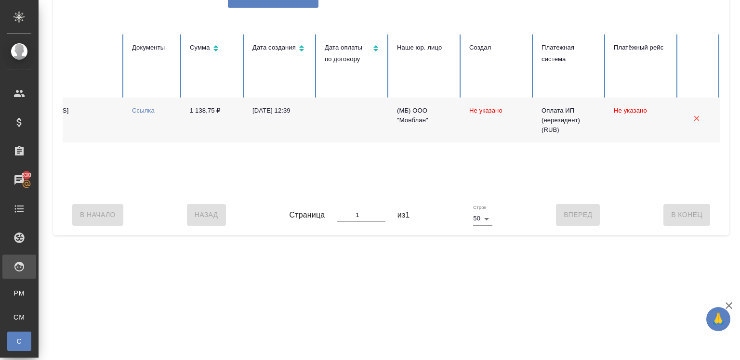
click at [447, 147] on div "Проверка файлов ФЛ-V37099 Нет Урбанович Татьяна t.urbanovich@mail.ru Ссылка 1 1…" at bounding box center [204, 146] width 1032 height 96
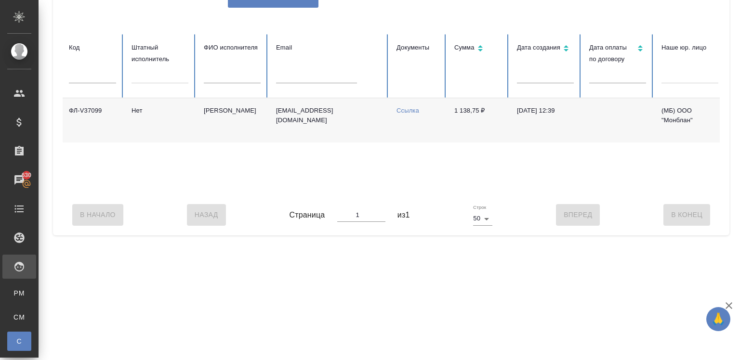
scroll to position [0, 0]
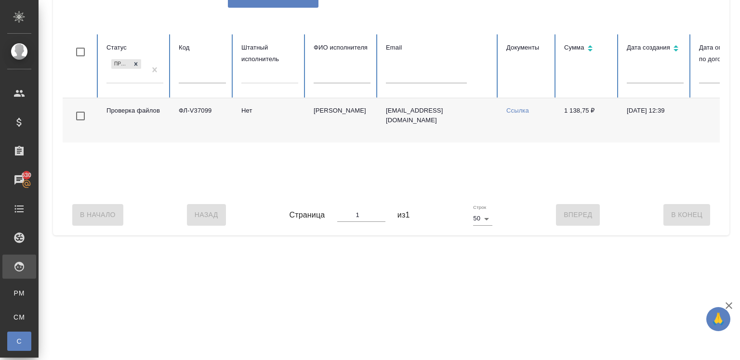
click at [352, 133] on td "[PERSON_NAME]" at bounding box center [342, 120] width 72 height 44
click at [293, 120] on td "Нет" at bounding box center [270, 120] width 72 height 44
click at [133, 61] on icon at bounding box center [136, 64] width 7 height 7
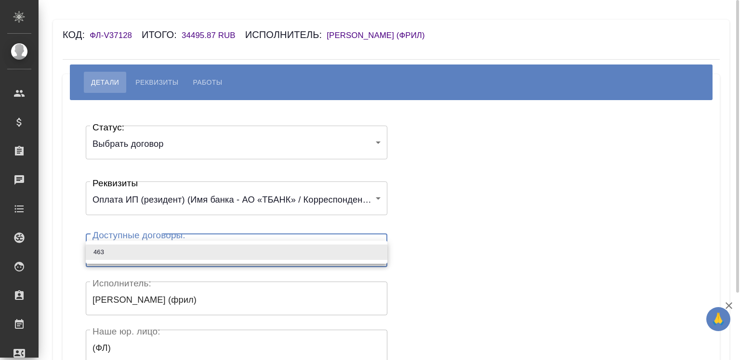
click at [120, 256] on body "🙏 .cls-1 fill:#fff; AWATERA Chigirina Alla Клиенты Спецификации Заказы Чаты Tod…" at bounding box center [370, 180] width 740 height 360
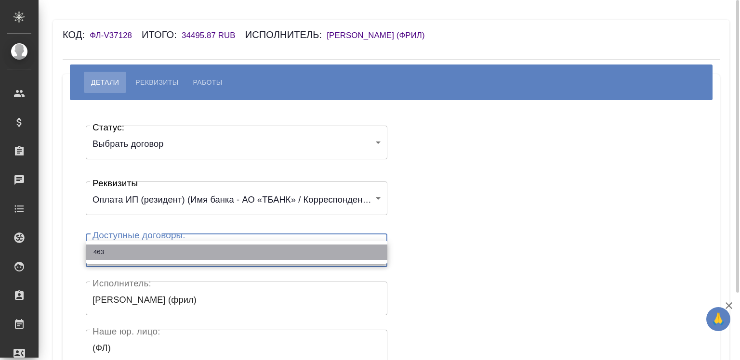
click at [120, 256] on li "463" at bounding box center [237, 252] width 302 height 15
type input "67f78baf01d29aa60cfb6944"
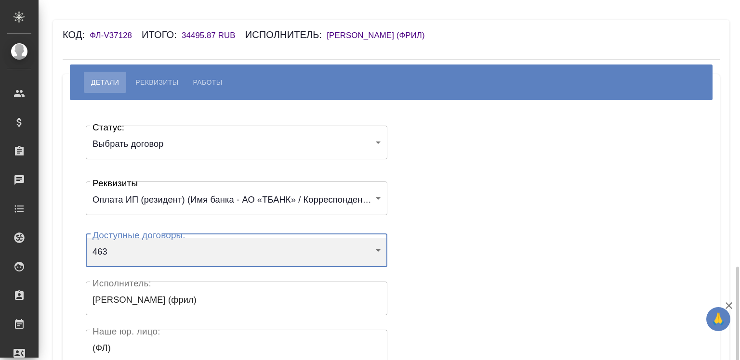
scroll to position [191, 0]
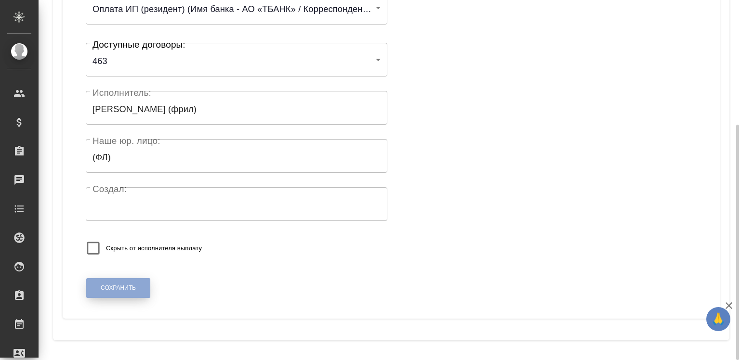
click at [121, 281] on button "Сохранить" at bounding box center [118, 289] width 64 height 20
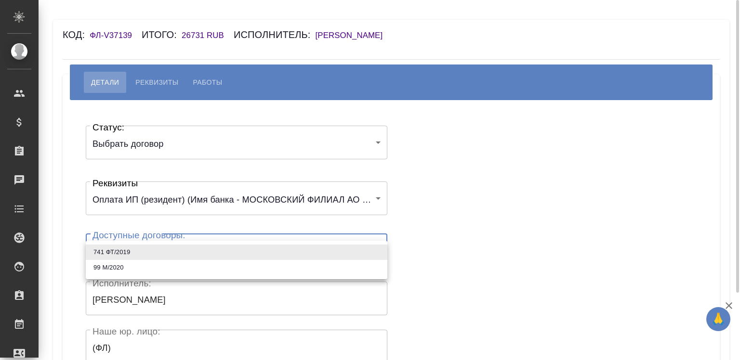
click at [116, 261] on body "🙏 .cls-1 fill:#fff; AWATERA Chigirina Alla Клиенты Спецификации Заказы Чаты Tod…" at bounding box center [370, 180] width 740 height 360
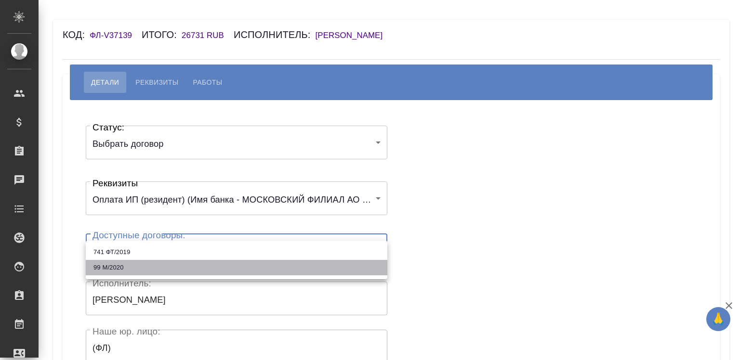
click at [113, 266] on li "99 М/2020" at bounding box center [237, 267] width 302 height 15
type input "61f2aa09e9db3325b933f6be"
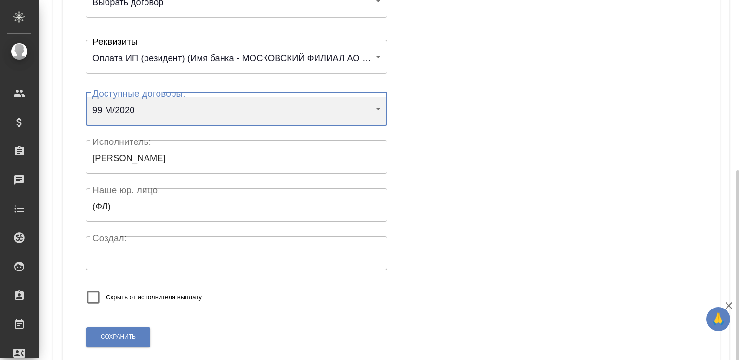
scroll to position [191, 0]
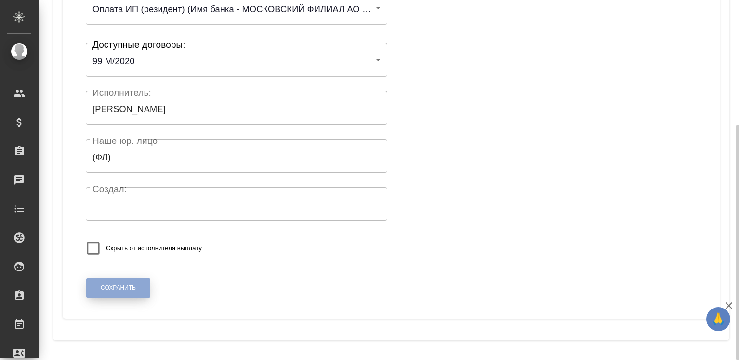
click at [113, 286] on span "Сохранить" at bounding box center [118, 288] width 35 height 8
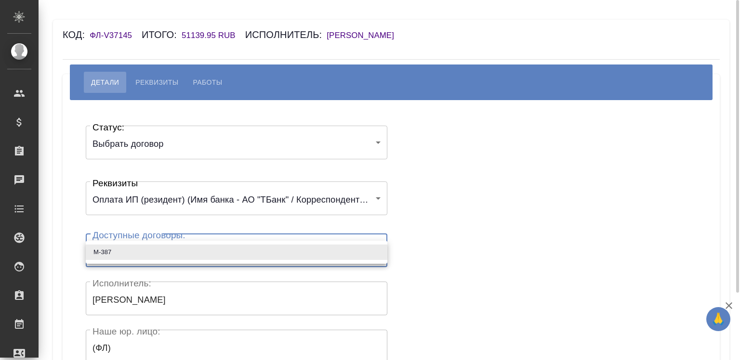
click at [121, 255] on body "🙏 .cls-1 fill:#fff; AWATERA Chigirina Alla Клиенты Спецификации Заказы Чаты Tod…" at bounding box center [370, 180] width 740 height 360
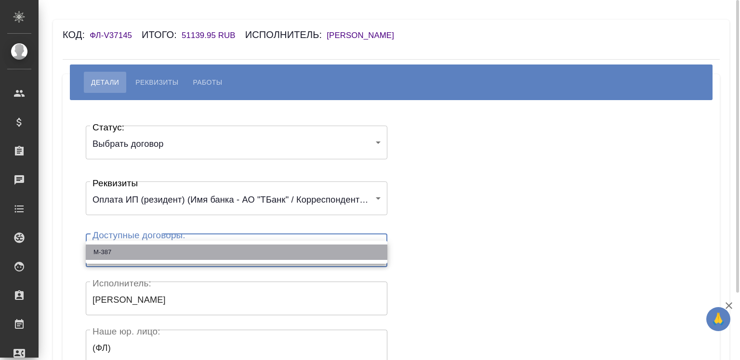
click at [121, 255] on li "М-387" at bounding box center [237, 252] width 302 height 15
type input "66d96f987f3bf5a4916699c5"
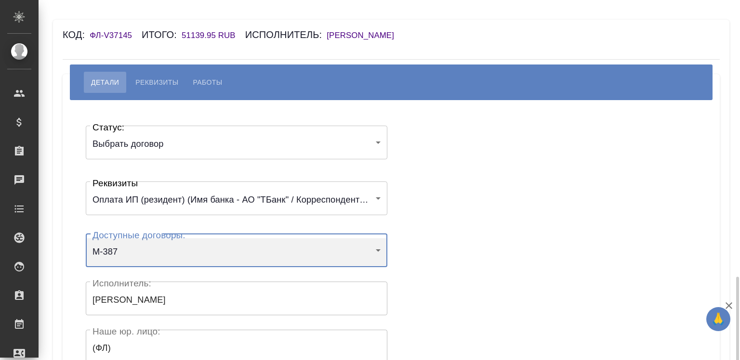
scroll to position [191, 0]
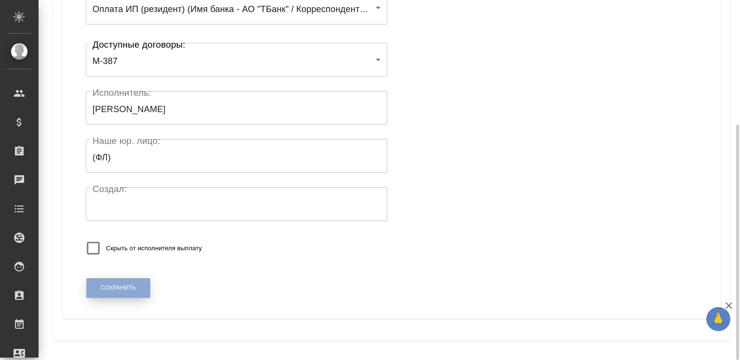
click at [118, 287] on span "Сохранить" at bounding box center [118, 288] width 35 height 8
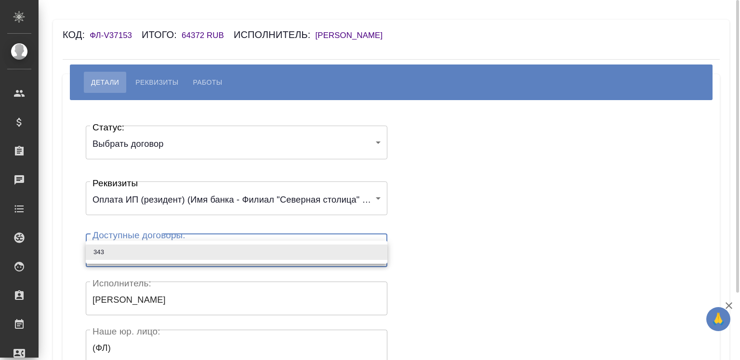
click at [152, 253] on body "🙏 .cls-1 fill:#fff; AWATERA Chigirina Alla Клиенты Спецификации Заказы Чаты Tod…" at bounding box center [370, 180] width 740 height 360
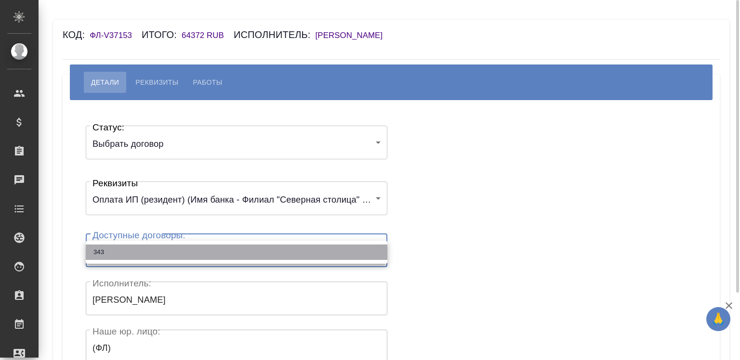
click at [152, 253] on li "343" at bounding box center [237, 252] width 302 height 15
type input "647d9c4c599d642f66b98b46"
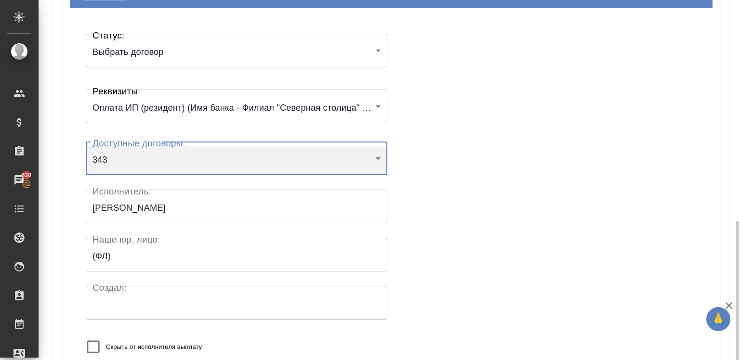
scroll to position [191, 0]
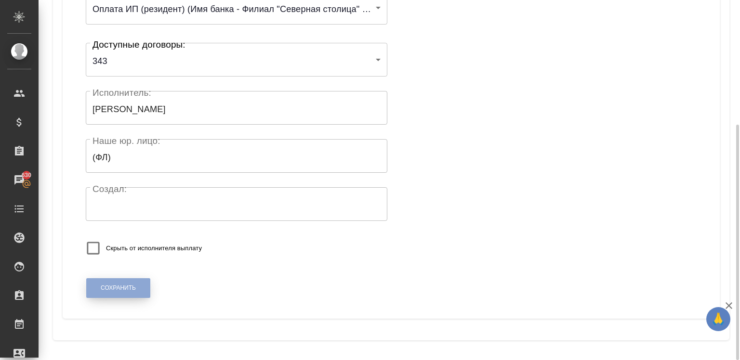
click at [120, 288] on span "Сохранить" at bounding box center [118, 288] width 35 height 8
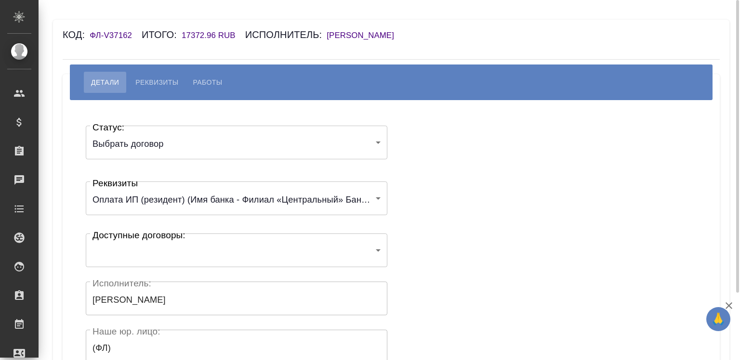
click at [130, 250] on body "🙏 .cls-1 fill:#fff; AWATERA Chigirina Alla Клиенты Спецификации Заказы Чаты Tod…" at bounding box center [370, 180] width 740 height 360
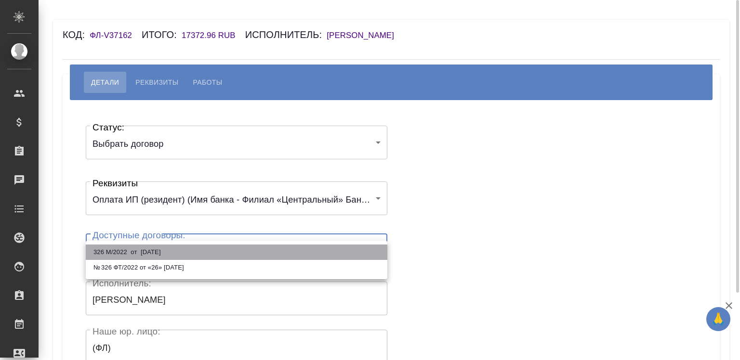
click at [130, 250] on li "326 М/2022 от 26 сентября 2022 г." at bounding box center [237, 252] width 302 height 15
type input "6376231d83a61af79f87a9bb"
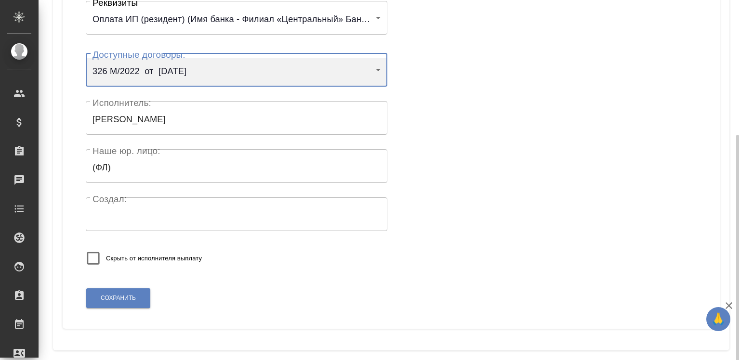
scroll to position [191, 0]
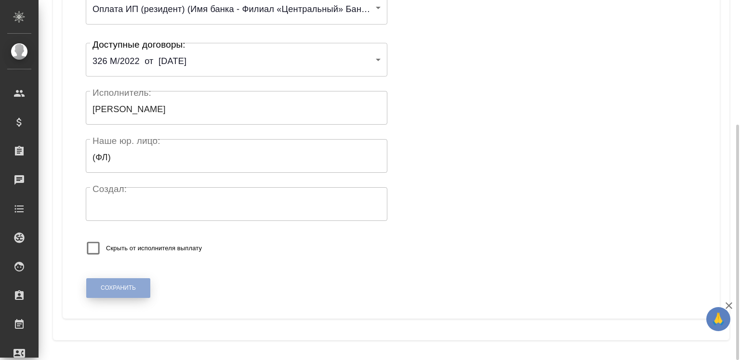
click at [120, 286] on span "Сохранить" at bounding box center [118, 288] width 35 height 8
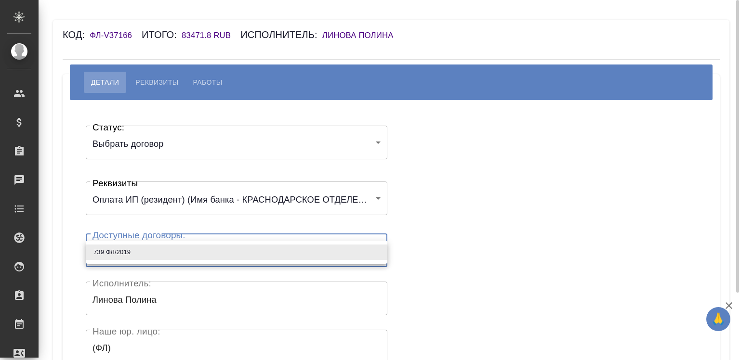
click at [129, 240] on body "🙏 .cls-1 fill:#fff; AWATERA Chigirina Alla Клиенты Спецификации Заказы Чаты Tod…" at bounding box center [370, 180] width 740 height 360
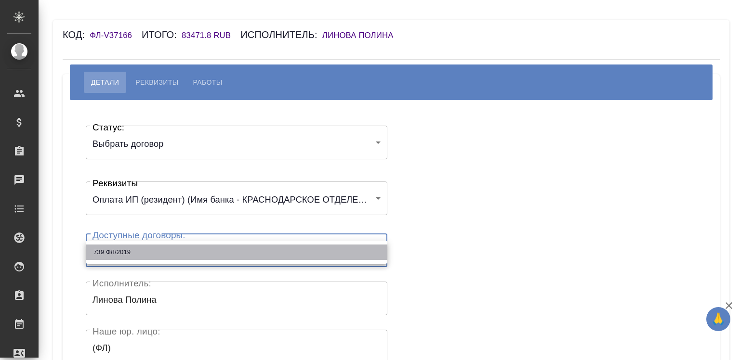
click at [129, 250] on li "739 ФЛ/2019" at bounding box center [237, 252] width 302 height 15
type input "6738bc84804993a130975770"
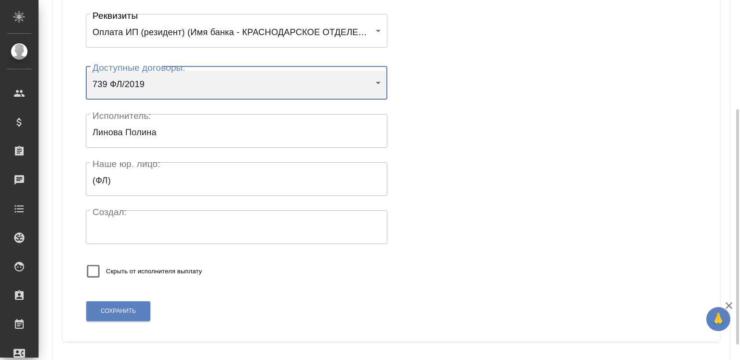
scroll to position [170, 0]
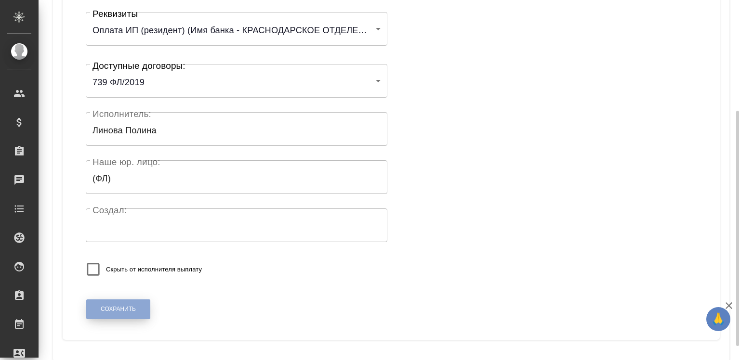
click at [107, 312] on span "Сохранить" at bounding box center [118, 310] width 35 height 8
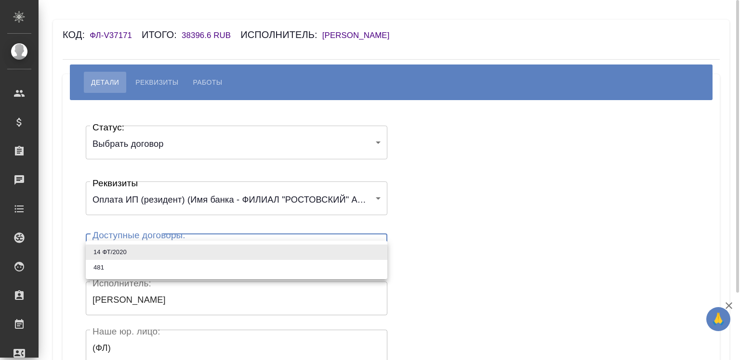
click at [121, 244] on body "🙏 .cls-1 fill:#fff; AWATERA Chigirina Alla Клиенты Спецификации Заказы Чаты Tod…" at bounding box center [370, 180] width 740 height 360
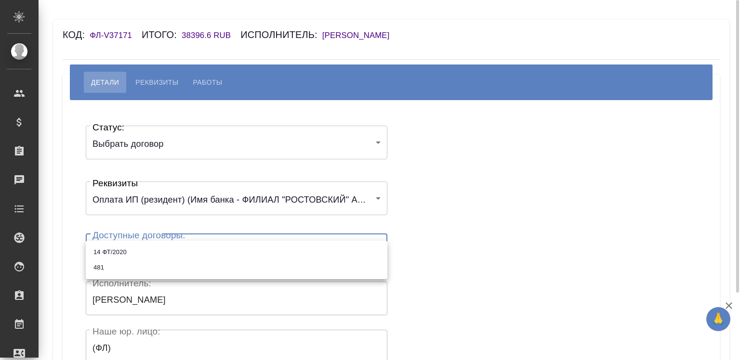
click at [121, 244] on ul "14 ФТ/2020 481" at bounding box center [237, 260] width 302 height 39
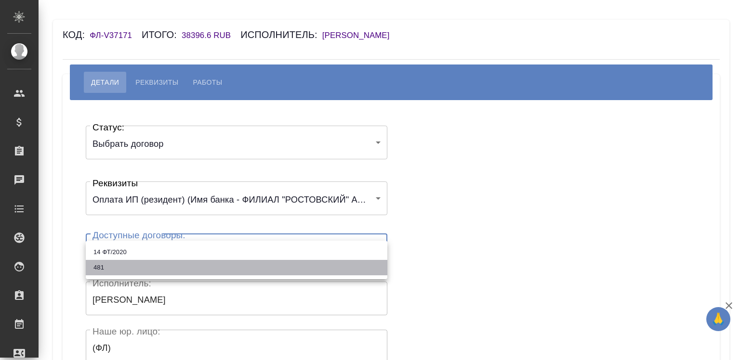
click at [120, 267] on li "481" at bounding box center [237, 267] width 302 height 15
type input "68233c096cf0493c2071f232"
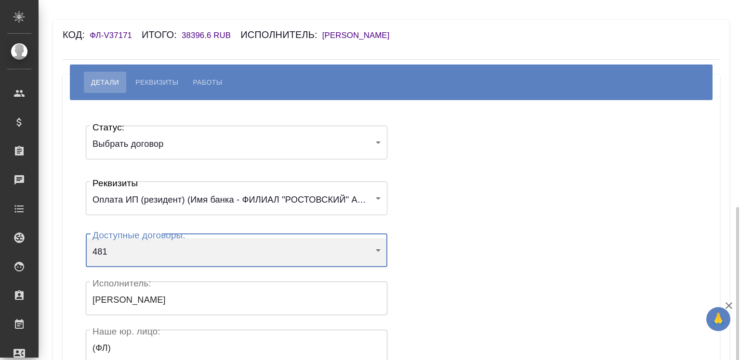
scroll to position [191, 0]
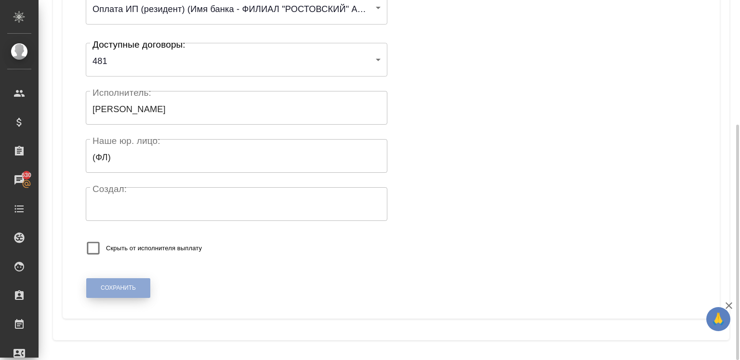
click at [120, 283] on button "Сохранить" at bounding box center [118, 289] width 64 height 20
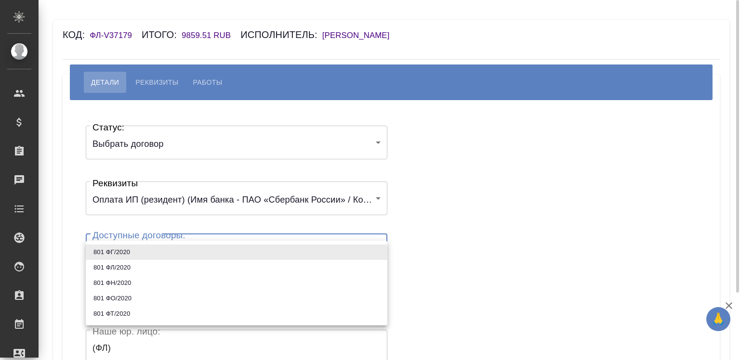
click at [149, 258] on body "🙏 .cls-1 fill:#fff; AWATERA Chigirina Alla Клиенты Спецификации Заказы Чаты Tod…" at bounding box center [370, 180] width 740 height 360
click at [102, 312] on li "801 ФТ/2020" at bounding box center [237, 313] width 302 height 15
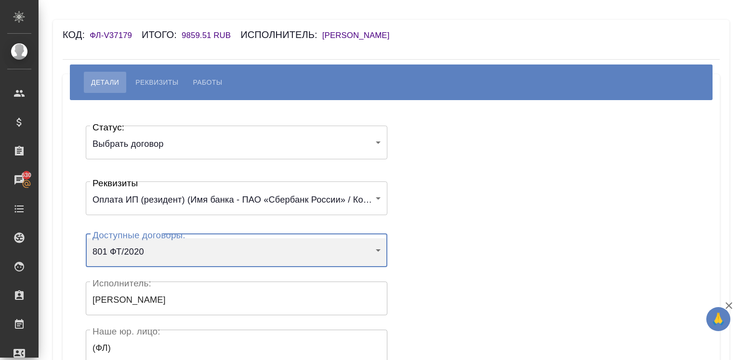
type input "5fe9e9261df7637a69c4d257"
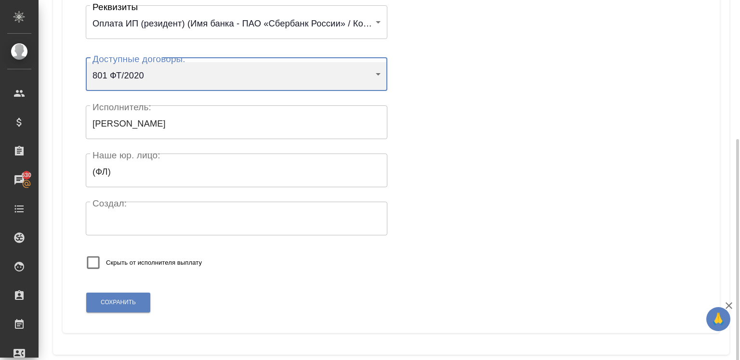
scroll to position [191, 0]
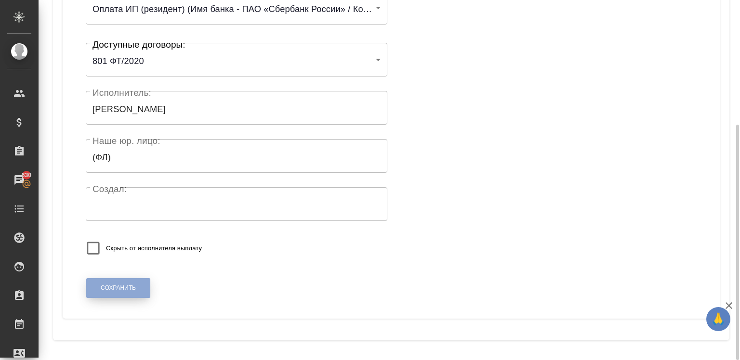
click at [103, 289] on span "Сохранить" at bounding box center [118, 288] width 35 height 8
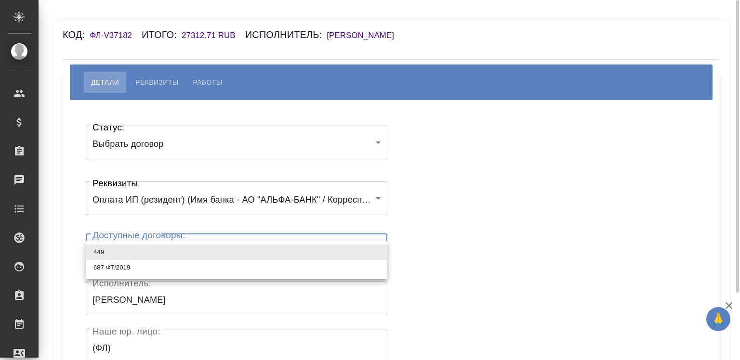
click at [152, 253] on body "🙏 .cls-1 fill:#fff; AWATERA Chigirina Alla Клиенты Спецификации Заказы Чаты Tod…" at bounding box center [370, 180] width 740 height 360
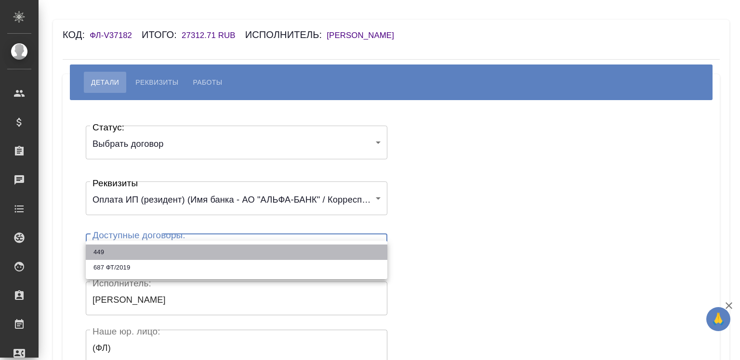
click at [129, 251] on li "449" at bounding box center [237, 252] width 302 height 15
type input "68527288b1effcb588e99212"
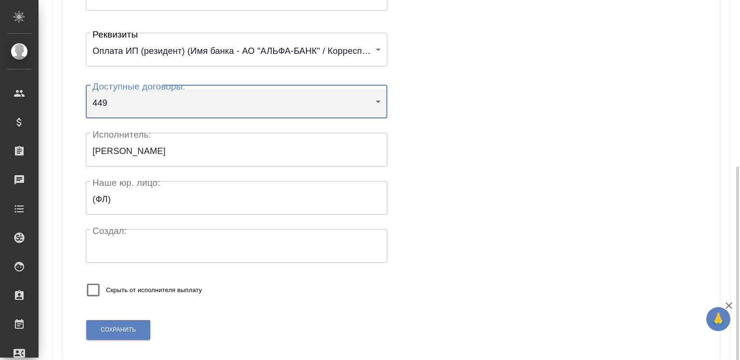
scroll to position [191, 0]
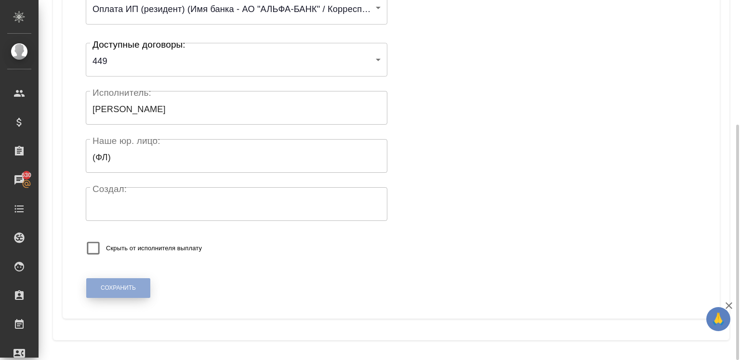
click at [120, 282] on button "Сохранить" at bounding box center [118, 289] width 64 height 20
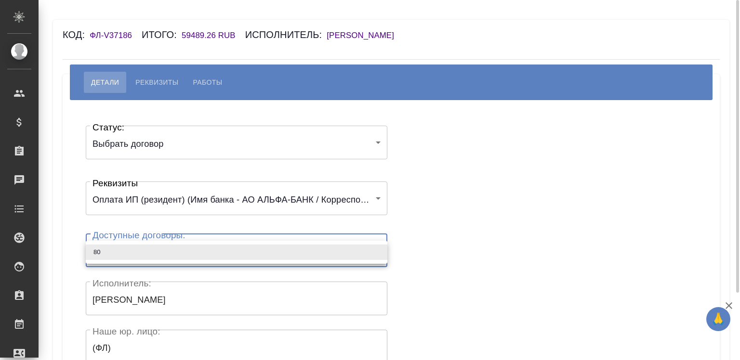
click at [125, 252] on body "🙏 .cls-1 fill:#fff; AWATERA Chigirina Alla Клиенты Спецификации Заказы Чаты Tod…" at bounding box center [370, 180] width 740 height 360
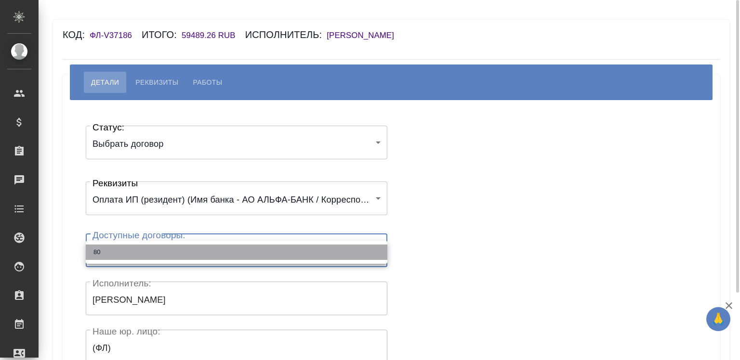
click at [125, 252] on li "80" at bounding box center [237, 252] width 302 height 15
type input "673747d0c68c72572d8e6eae"
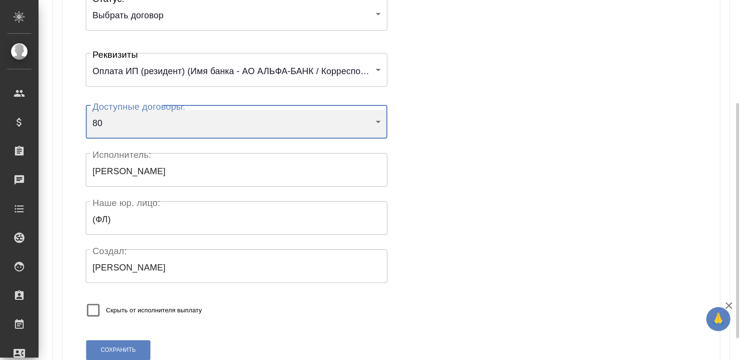
scroll to position [141, 0]
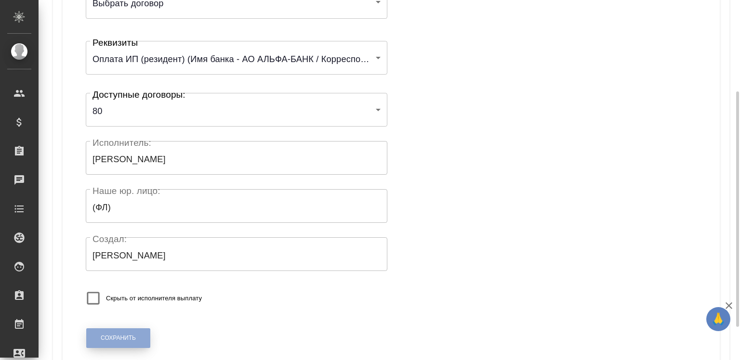
click at [106, 335] on span "Сохранить" at bounding box center [118, 338] width 35 height 8
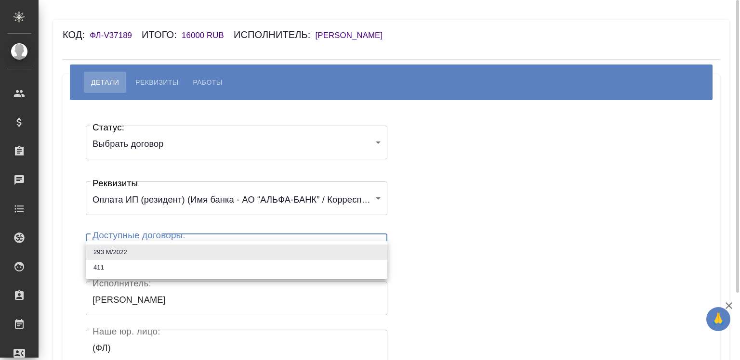
click at [191, 239] on body "🙏 .cls-1 fill:#fff; AWATERA Chigirina Alla Клиенты Спецификации Заказы Чаты Tod…" at bounding box center [370, 180] width 740 height 360
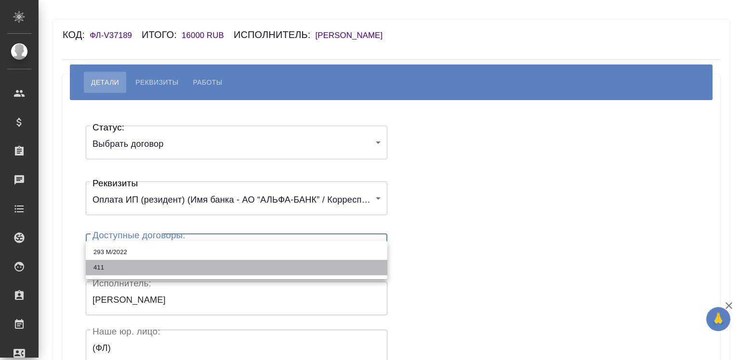
click at [160, 270] on li "411" at bounding box center [237, 267] width 302 height 15
type input "6798fe064c7320116f5aaf13"
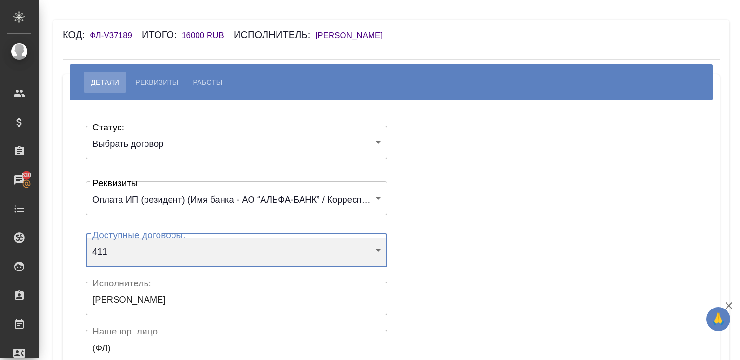
scroll to position [173, 0]
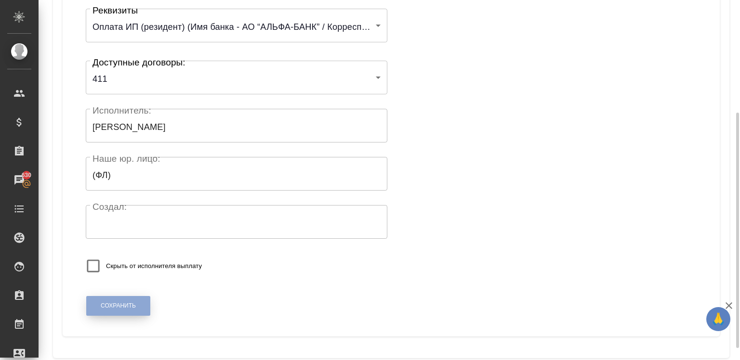
click at [106, 304] on span "Сохранить" at bounding box center [118, 306] width 35 height 8
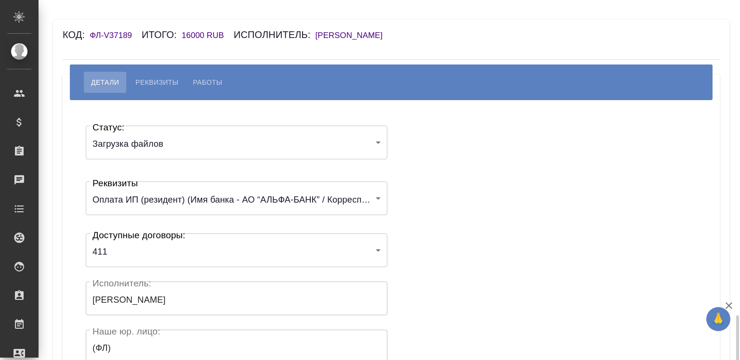
scroll to position [191, 0]
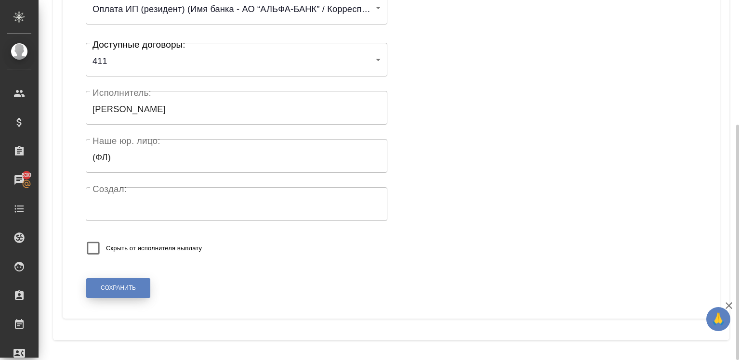
click at [112, 285] on span "Сохранить" at bounding box center [118, 288] width 35 height 8
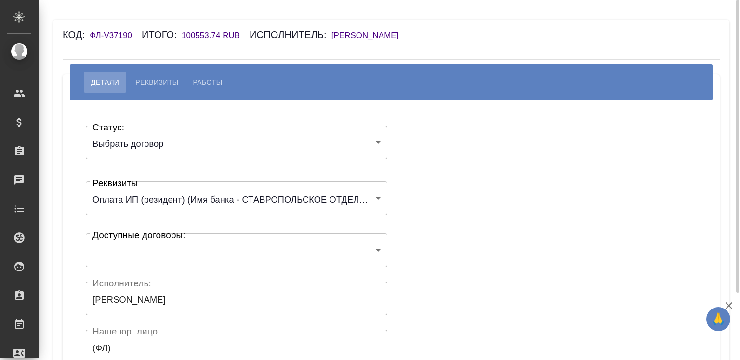
click at [147, 255] on body "🙏 .cls-1 fill:#fff; AWATERA Chigirina Alla Клиенты Спецификации Заказы Чаты Tod…" at bounding box center [370, 180] width 740 height 360
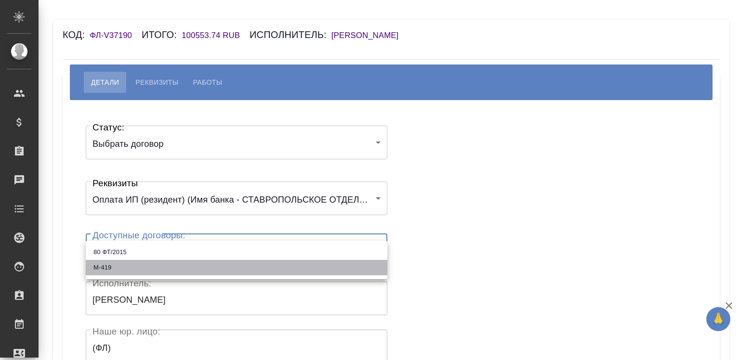
click at [142, 266] on li "М-419" at bounding box center [237, 267] width 302 height 15
type input "67c8a0a18ef64cefadcac137"
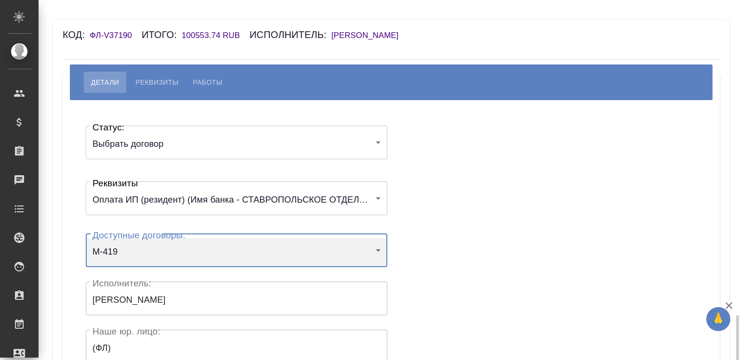
scroll to position [191, 0]
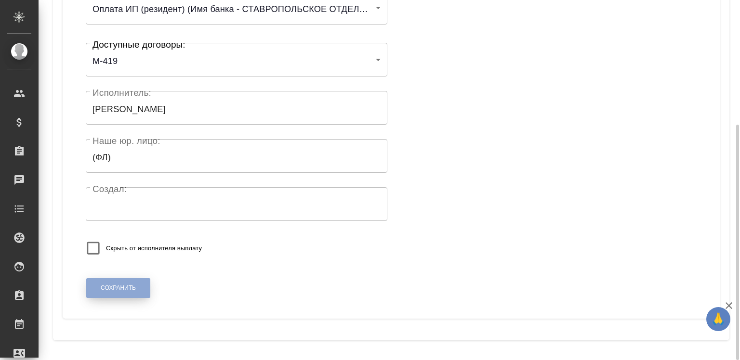
click at [97, 283] on button "Сохранить" at bounding box center [118, 289] width 64 height 20
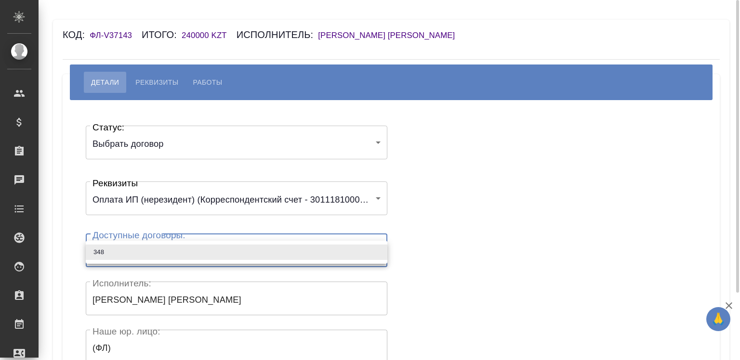
click at [123, 254] on body "🙏 .cls-1 fill:#fff; AWATERA Chigirina Alla Клиенты Спецификации Заказы Чаты Tod…" at bounding box center [370, 180] width 740 height 360
click at [123, 254] on li "348" at bounding box center [237, 252] width 302 height 15
type input "65140b95375835e9379c07e7"
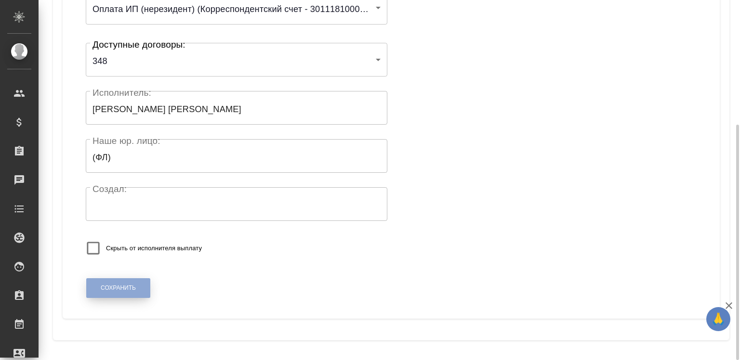
click at [127, 282] on button "Сохранить" at bounding box center [118, 289] width 64 height 20
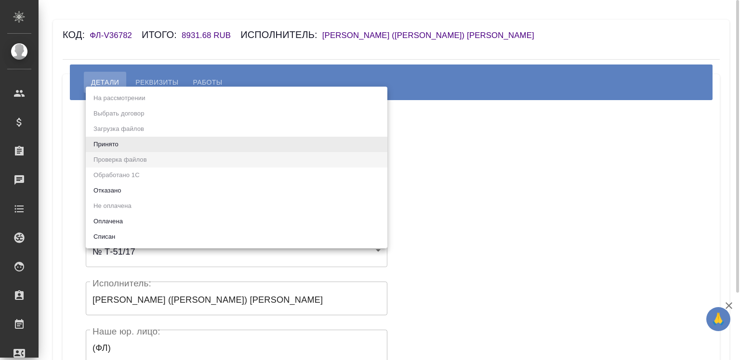
click at [154, 151] on body "🙏 .cls-1 fill:#fff; AWATERA Chigirina Alla Клиенты Спецификации Заказы Чаты Tod…" at bounding box center [370, 180] width 740 height 360
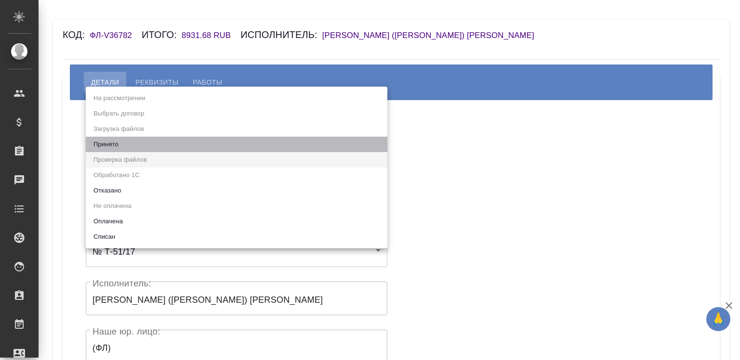
click at [151, 143] on li "Принято" at bounding box center [237, 144] width 302 height 15
type input "accepted"
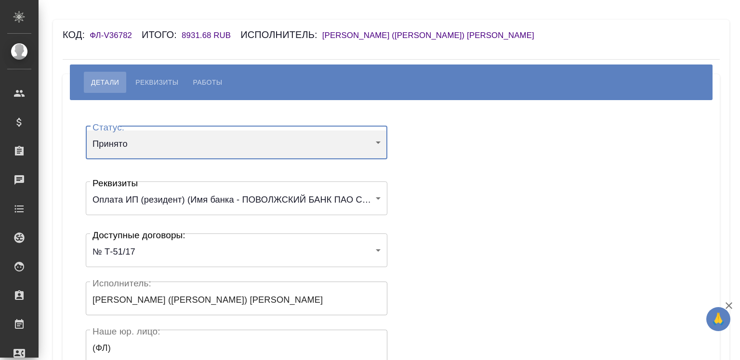
scroll to position [191, 0]
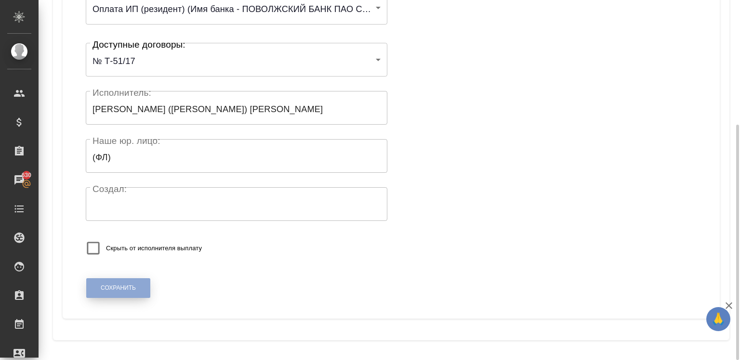
click at [127, 283] on button "Сохранить" at bounding box center [118, 289] width 64 height 20
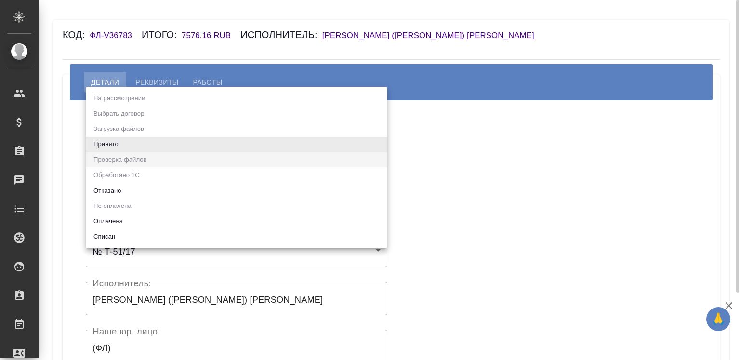
click at [120, 145] on body "🙏 .cls-1 fill:#fff; AWATERA Chigirina Alla Клиенты Спецификации Заказы Чаты Tod…" at bounding box center [370, 180] width 740 height 360
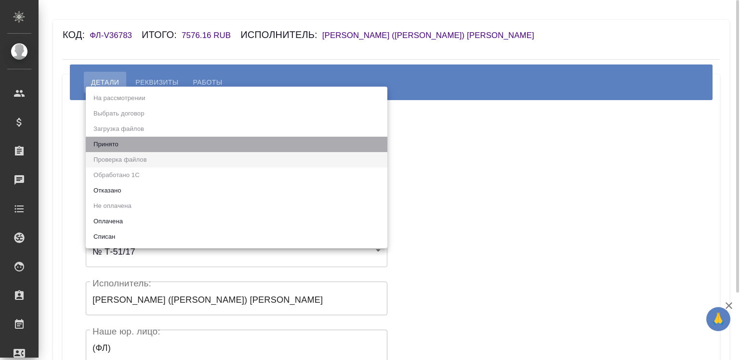
click at [120, 145] on li "Принято" at bounding box center [237, 144] width 302 height 15
type input "accepted"
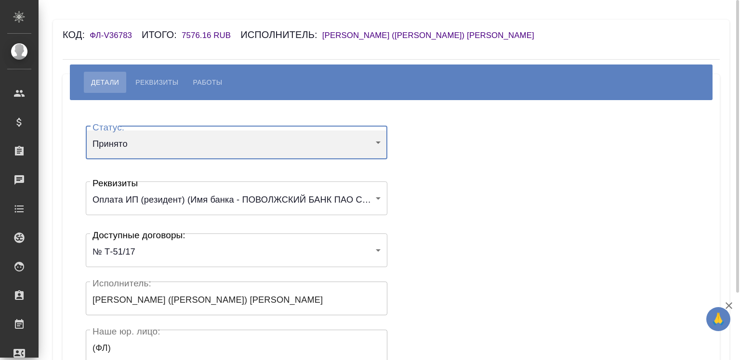
scroll to position [191, 0]
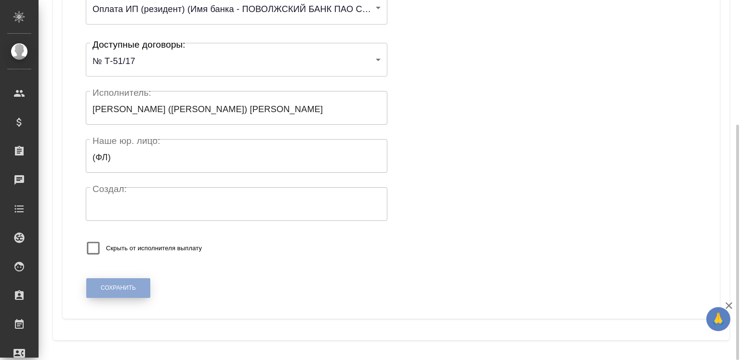
click at [116, 282] on button "Сохранить" at bounding box center [118, 289] width 64 height 20
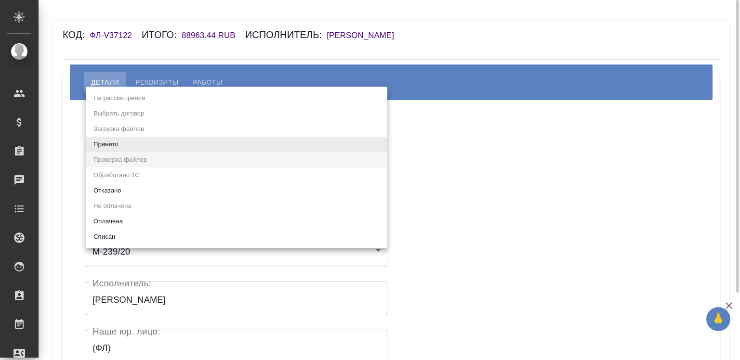
click at [105, 146] on body "🙏 .cls-1 fill:#fff; AWATERA Chigirina Alla Клиенты Спецификации Заказы Чаты Tod…" at bounding box center [370, 180] width 740 height 360
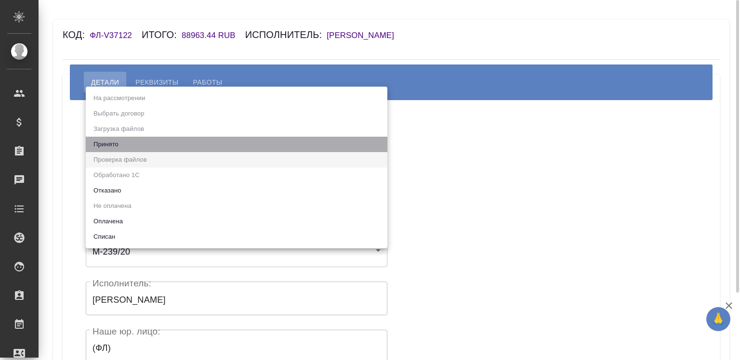
click at [105, 146] on li "Принято" at bounding box center [237, 144] width 302 height 15
type input "accepted"
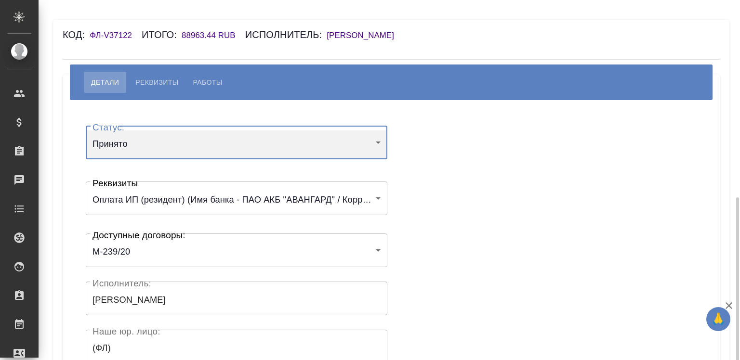
scroll to position [191, 0]
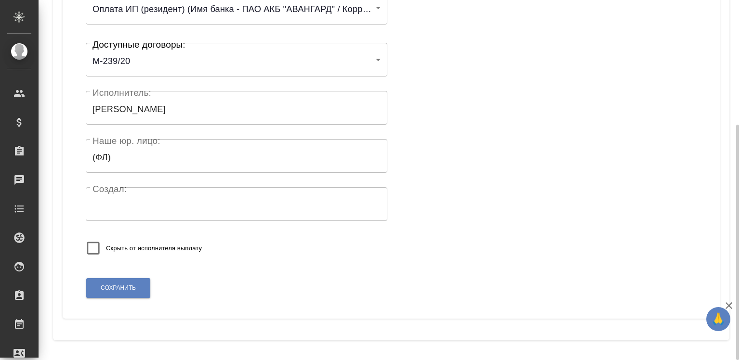
click at [116, 277] on div "Сохранить" at bounding box center [118, 288] width 65 height 25
click at [123, 283] on button "Сохранить" at bounding box center [118, 289] width 64 height 20
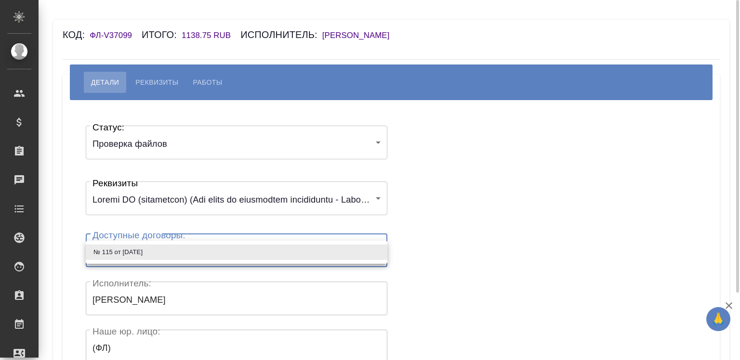
click at [113, 248] on body "🙏 .cls-1 fill:#fff; AWATERA Chigirina Alla Клиенты Спецификации Заказы Чаты Tod…" at bounding box center [370, 180] width 740 height 360
click at [161, 151] on div at bounding box center [370, 180] width 740 height 360
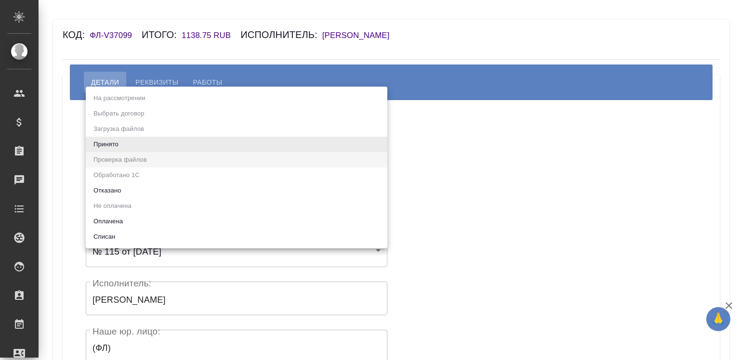
click at [161, 151] on body "🙏 .cls-1 fill:#fff; AWATERA Chigirina Alla Клиенты Спецификации Заказы Чаты Tod…" at bounding box center [370, 180] width 740 height 360
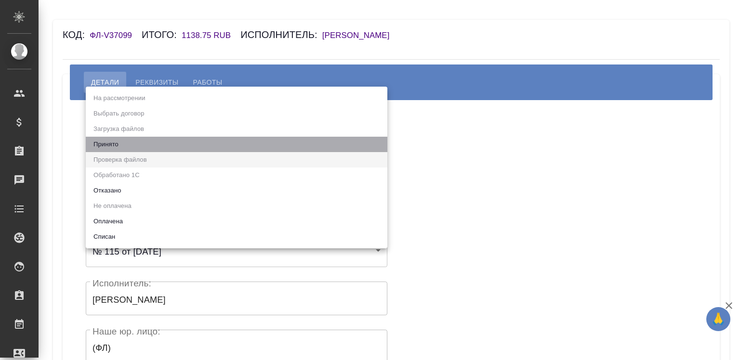
click at [161, 151] on li "Принято" at bounding box center [237, 144] width 302 height 15
type input "accepted"
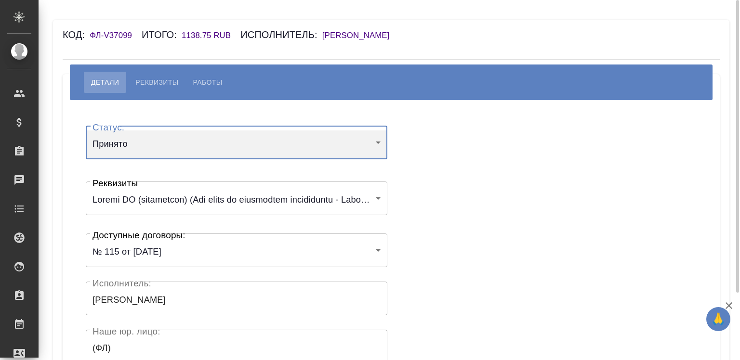
scroll to position [191, 0]
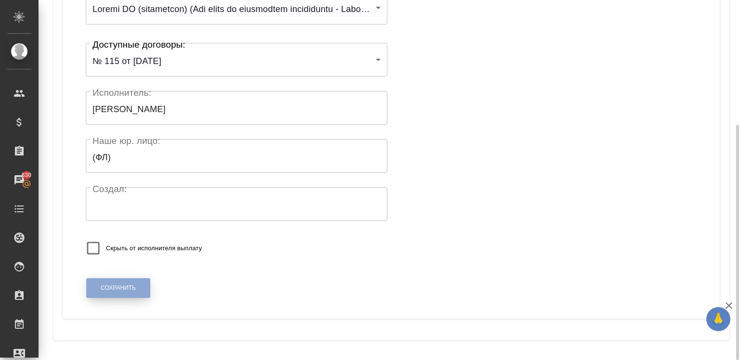
click at [125, 284] on span "Сохранить" at bounding box center [118, 288] width 35 height 8
